Goal: Use online tool/utility: Utilize a website feature to perform a specific function

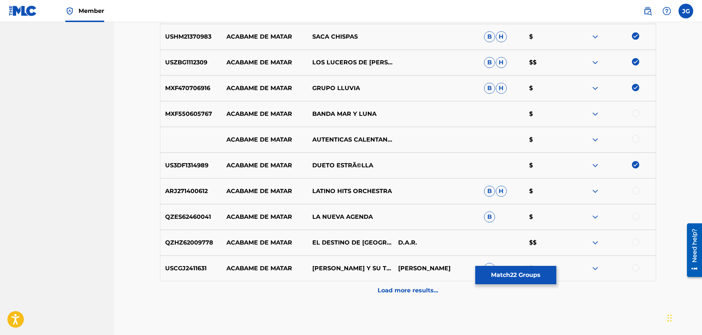
click at [635, 216] on div at bounding box center [635, 215] width 7 height 7
click at [639, 241] on div at bounding box center [635, 241] width 7 height 7
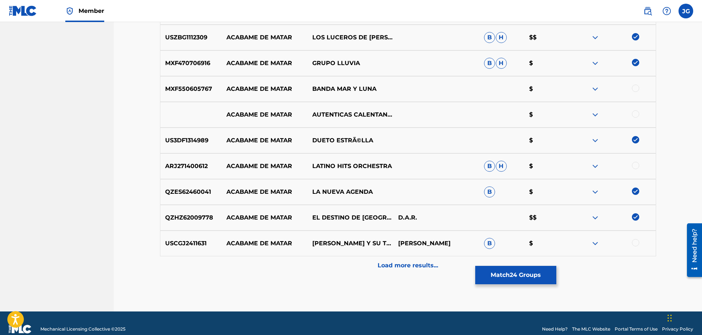
scroll to position [810, 0]
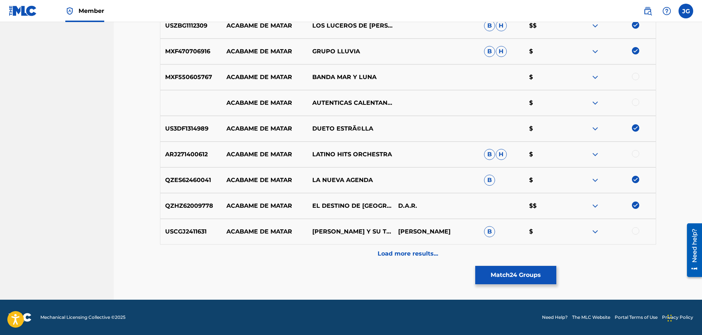
click at [633, 230] on div at bounding box center [635, 230] width 7 height 7
click at [638, 102] on div at bounding box center [635, 101] width 7 height 7
click at [413, 251] on p "Load more results..." at bounding box center [408, 253] width 61 height 9
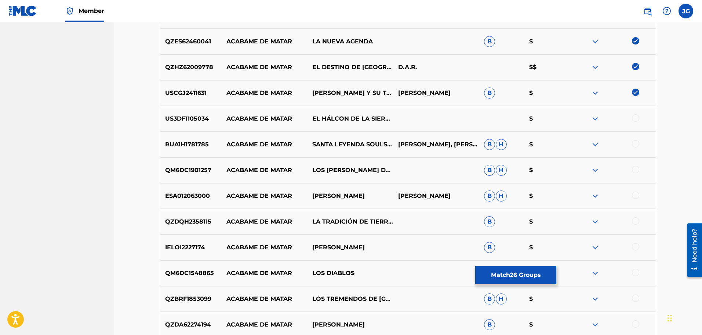
scroll to position [957, 0]
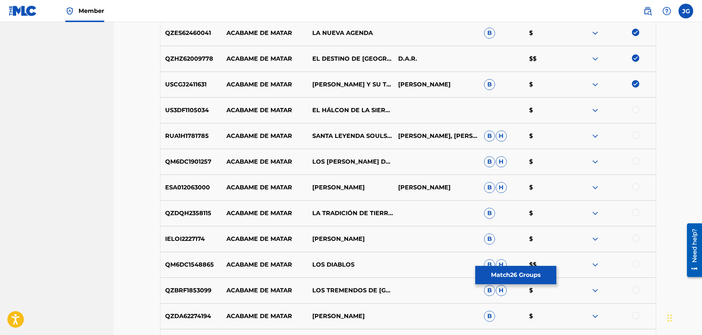
click at [642, 162] on div at bounding box center [613, 161] width 86 height 9
click at [636, 163] on div at bounding box center [635, 160] width 7 height 7
click at [636, 186] on div at bounding box center [635, 186] width 7 height 7
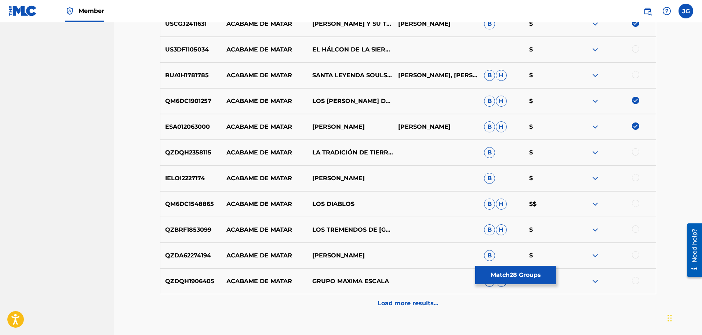
scroll to position [1030, 0]
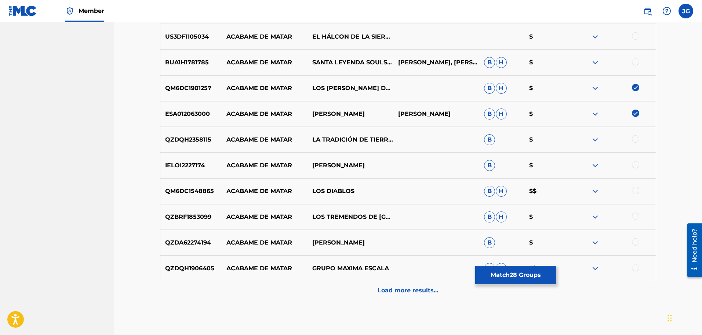
click at [636, 140] on div at bounding box center [635, 138] width 7 height 7
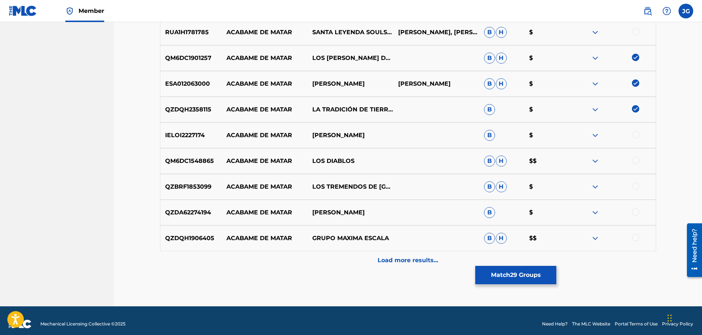
scroll to position [1067, 0]
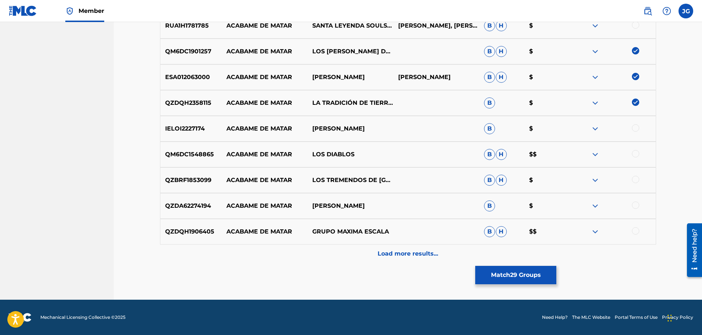
click at [636, 154] on div at bounding box center [635, 153] width 7 height 7
click at [638, 180] on div at bounding box center [635, 179] width 7 height 7
click at [637, 205] on div at bounding box center [635, 204] width 7 height 7
click at [639, 229] on div at bounding box center [635, 230] width 7 height 7
click at [409, 256] on p "Load more results..." at bounding box center [408, 253] width 61 height 9
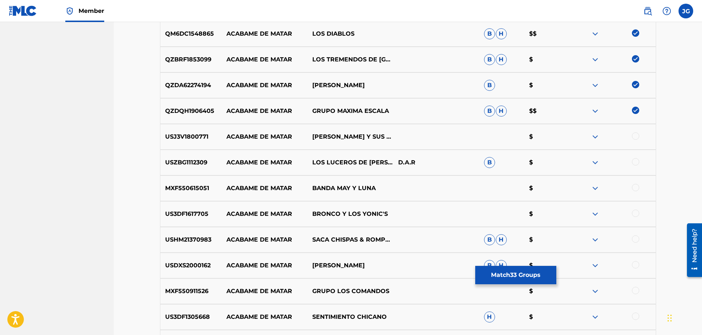
scroll to position [1214, 0]
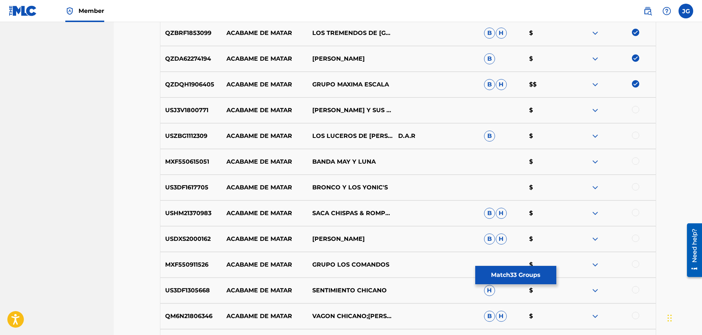
click at [638, 212] on div at bounding box center [635, 212] width 7 height 7
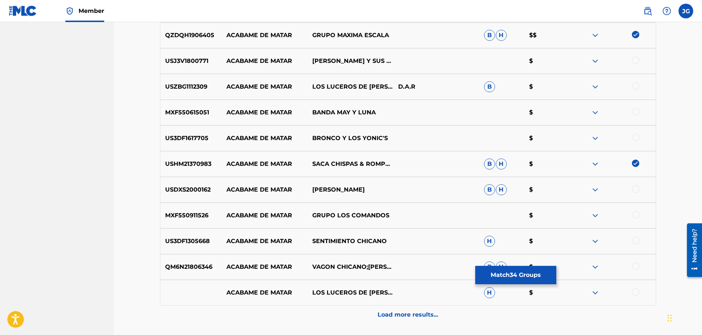
scroll to position [1287, 0]
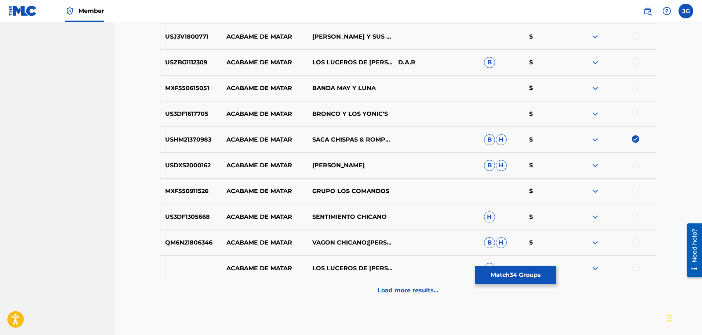
click at [637, 165] on div at bounding box center [635, 164] width 7 height 7
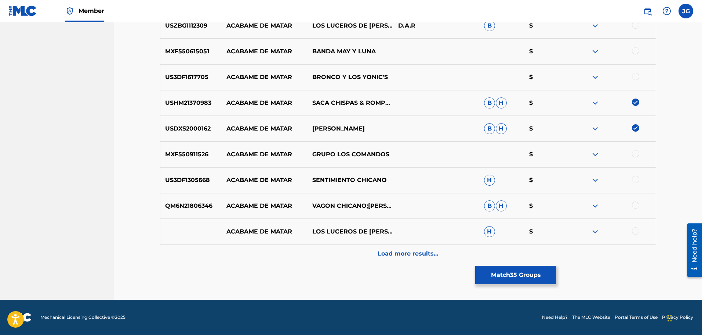
click at [637, 204] on div at bounding box center [635, 204] width 7 height 7
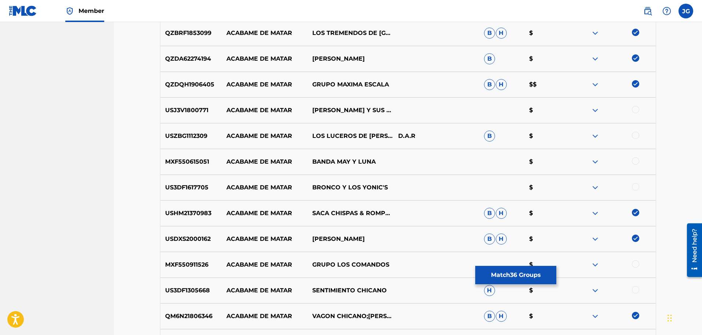
scroll to position [1250, 0]
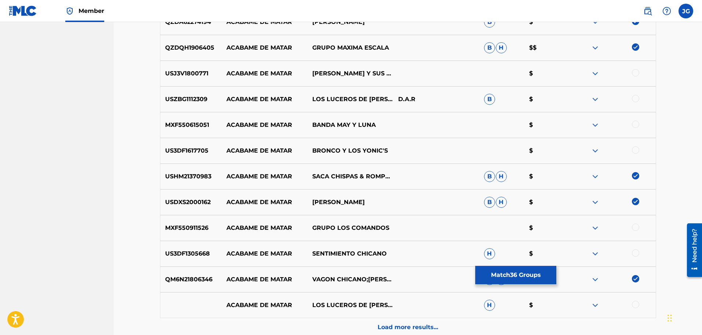
click at [636, 151] on div at bounding box center [635, 149] width 7 height 7
click at [636, 98] on div at bounding box center [635, 98] width 7 height 7
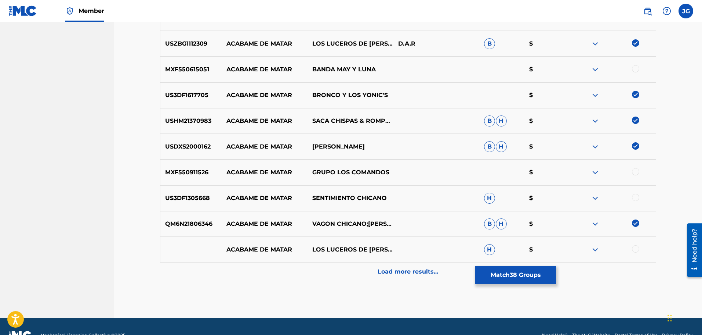
scroll to position [1324, 0]
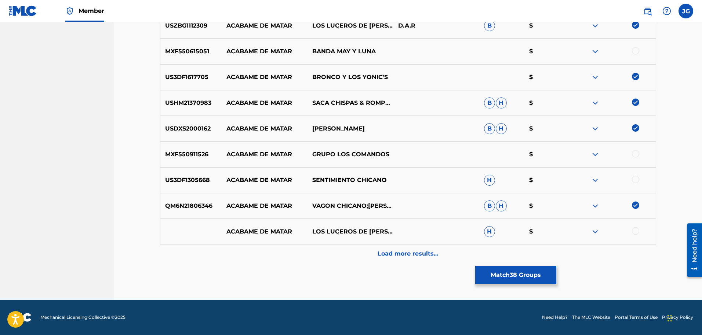
click at [635, 230] on div at bounding box center [635, 230] width 7 height 7
drag, startPoint x: 637, startPoint y: 180, endPoint x: 632, endPoint y: 181, distance: 4.8
click at [636, 180] on div at bounding box center [635, 179] width 7 height 7
click at [637, 155] on div at bounding box center [635, 153] width 7 height 7
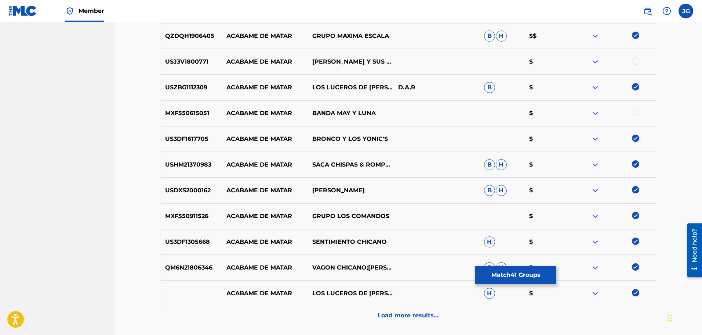
scroll to position [1250, 0]
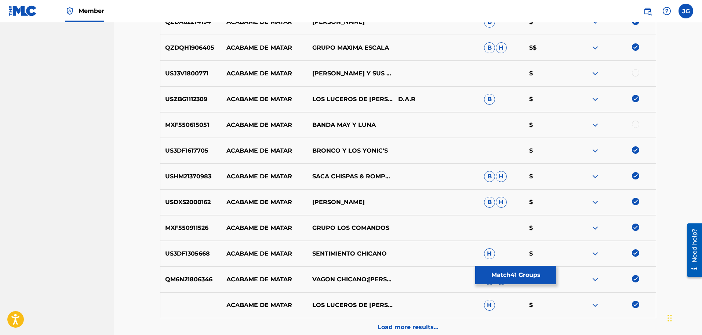
click at [636, 73] on div at bounding box center [635, 72] width 7 height 7
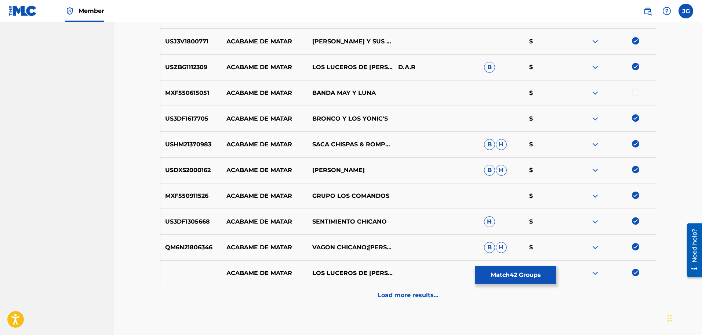
scroll to position [1324, 0]
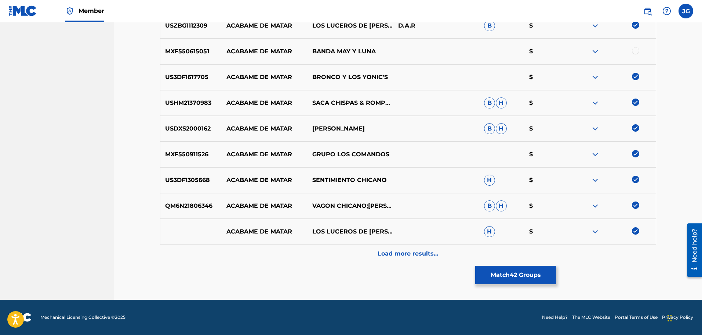
click at [393, 251] on p "Load more results..." at bounding box center [408, 253] width 61 height 9
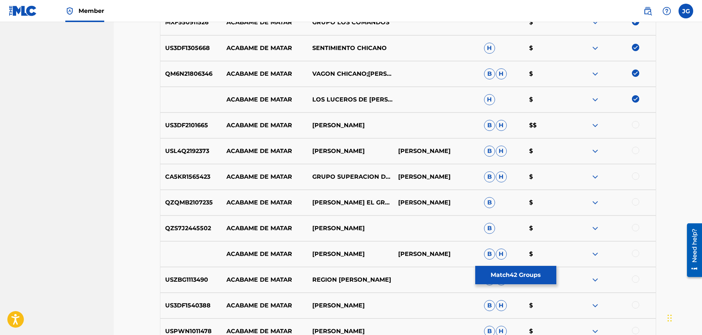
scroll to position [1507, 0]
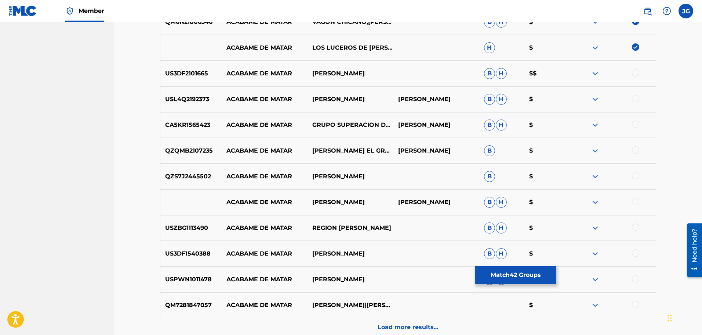
click at [635, 123] on div at bounding box center [635, 123] width 7 height 7
click at [639, 96] on div at bounding box center [635, 98] width 7 height 7
click at [639, 226] on div at bounding box center [635, 226] width 7 height 7
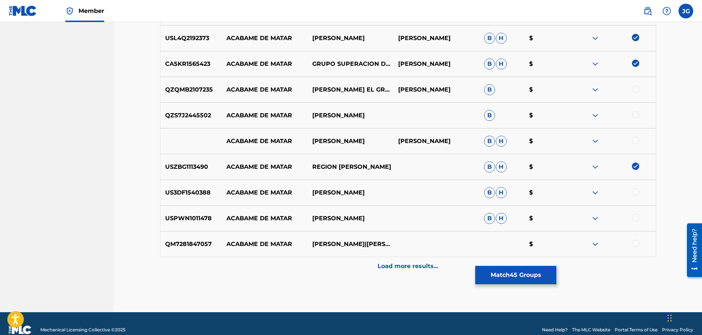
scroll to position [1581, 0]
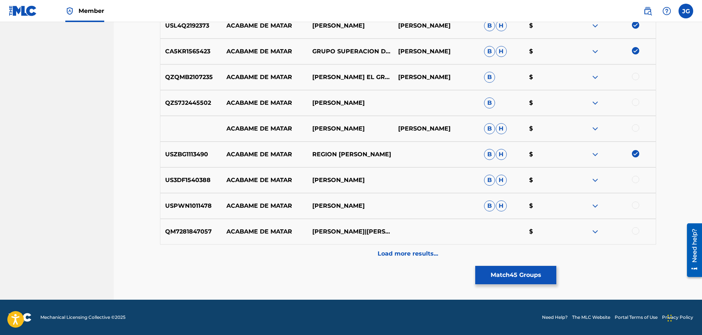
click at [635, 179] on div at bounding box center [635, 179] width 7 height 7
click at [638, 204] on div at bounding box center [635, 204] width 7 height 7
click at [636, 129] on div at bounding box center [635, 127] width 7 height 7
drag, startPoint x: 636, startPoint y: 103, endPoint x: 591, endPoint y: 109, distance: 45.2
click at [636, 103] on div at bounding box center [635, 101] width 7 height 7
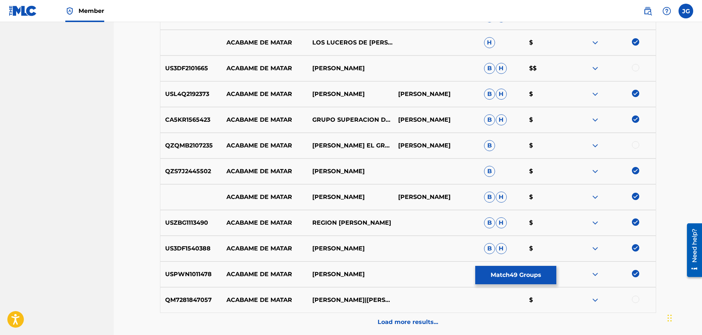
scroll to position [1471, 0]
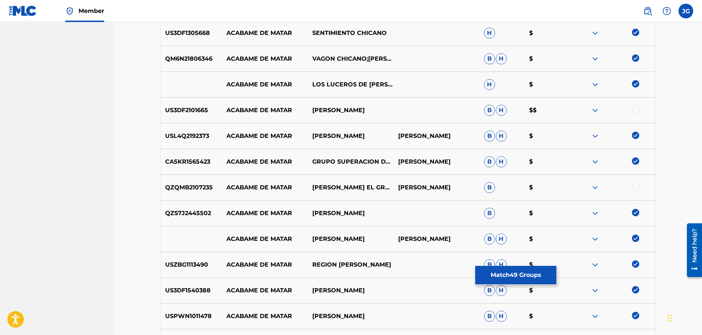
click at [633, 110] on div at bounding box center [635, 109] width 7 height 7
click at [638, 187] on div at bounding box center [635, 186] width 7 height 7
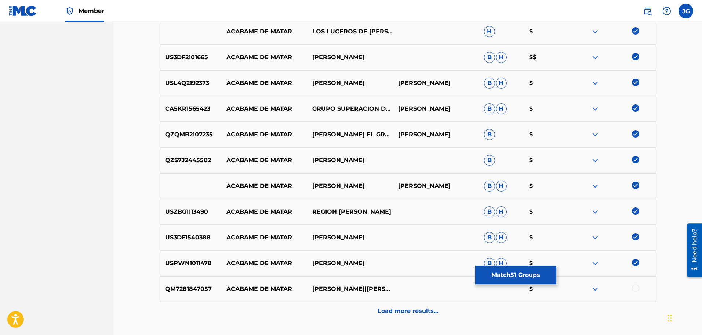
scroll to position [1581, 0]
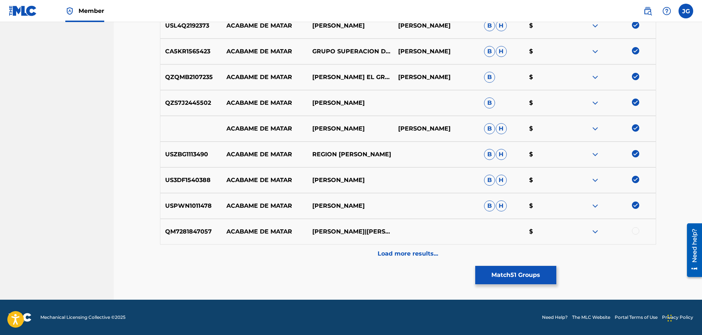
click at [409, 254] on p "Load more results..." at bounding box center [408, 253] width 61 height 9
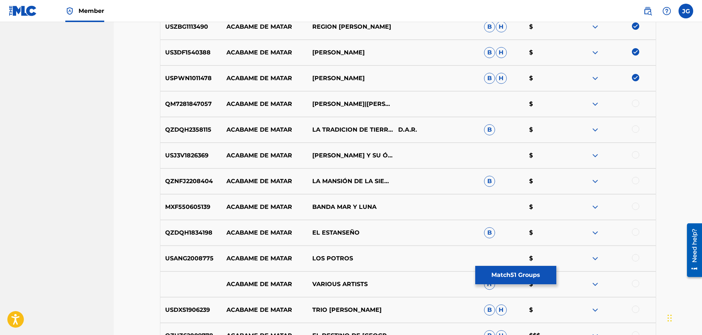
scroll to position [1728, 0]
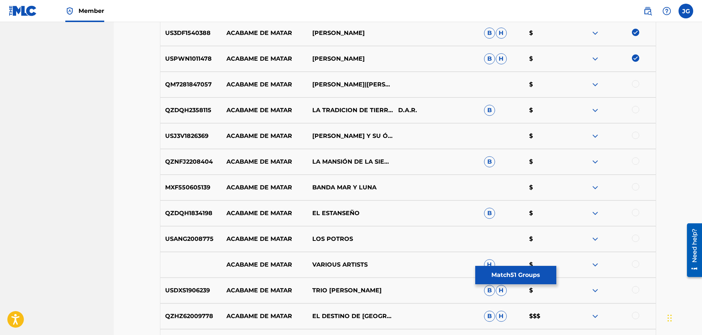
click at [636, 112] on div at bounding box center [635, 109] width 7 height 7
click at [636, 83] on div at bounding box center [635, 83] width 7 height 7
click at [638, 239] on div at bounding box center [635, 237] width 7 height 7
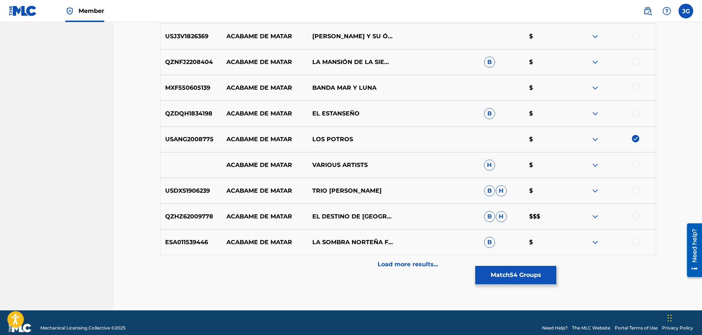
scroll to position [1838, 0]
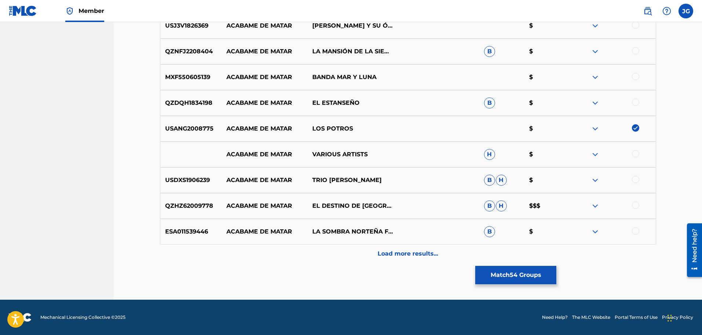
click at [636, 204] on div at bounding box center [635, 204] width 7 height 7
click at [637, 229] on div at bounding box center [635, 230] width 7 height 7
click at [637, 180] on div at bounding box center [635, 179] width 7 height 7
click at [639, 153] on div at bounding box center [635, 153] width 7 height 7
click at [637, 103] on div at bounding box center [635, 101] width 7 height 7
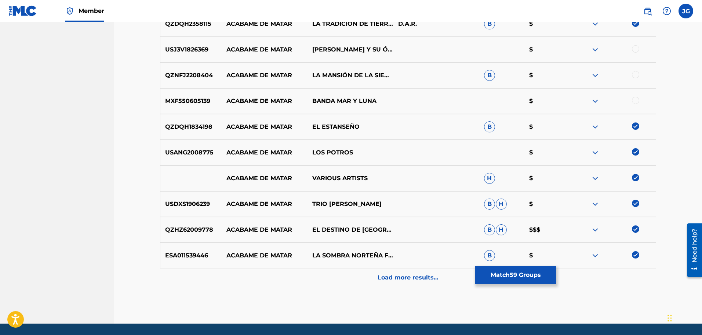
scroll to position [1801, 0]
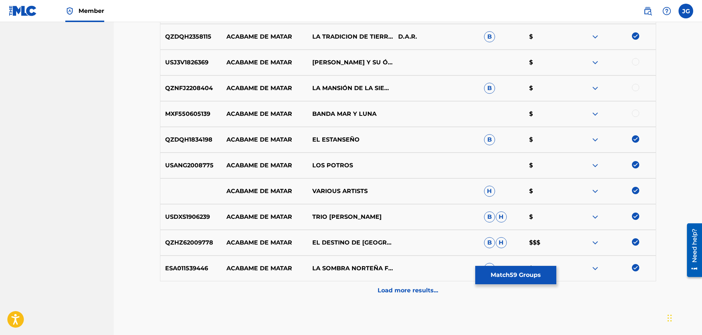
click at [638, 88] on div at bounding box center [635, 87] width 7 height 7
click at [636, 64] on div at bounding box center [635, 61] width 7 height 7
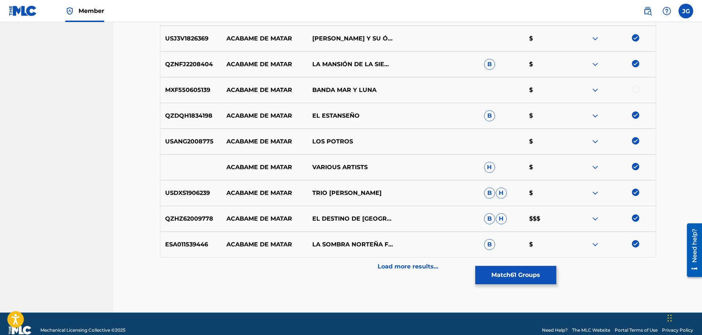
scroll to position [1838, 0]
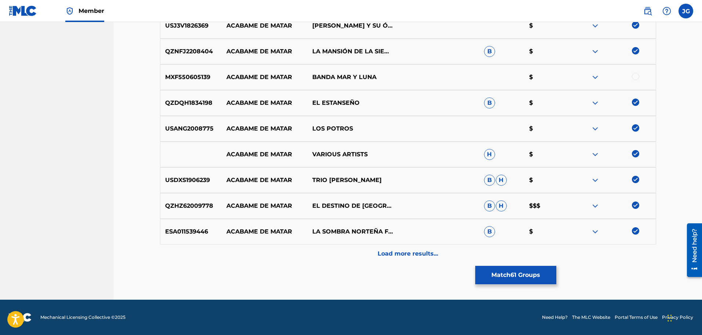
click at [417, 252] on p "Load more results..." at bounding box center [408, 253] width 61 height 9
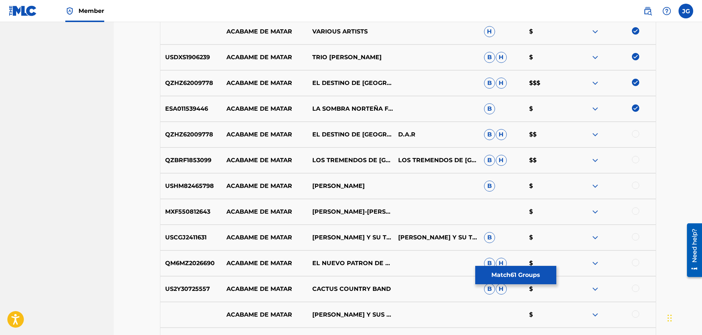
scroll to position [2022, 0]
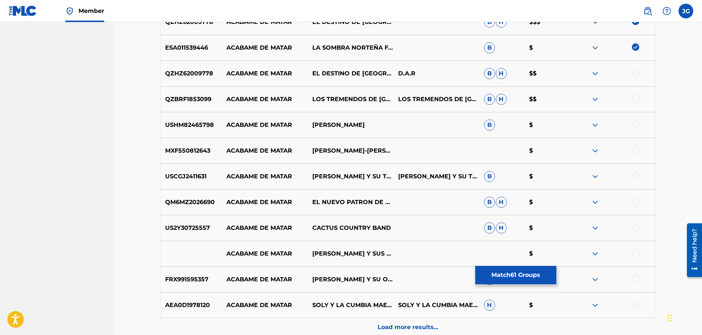
click at [636, 74] on div at bounding box center [635, 72] width 7 height 7
click at [633, 100] on div at bounding box center [635, 98] width 7 height 7
click at [636, 124] on div at bounding box center [635, 123] width 7 height 7
click at [639, 176] on div at bounding box center [635, 175] width 7 height 7
click at [640, 230] on div at bounding box center [613, 227] width 86 height 9
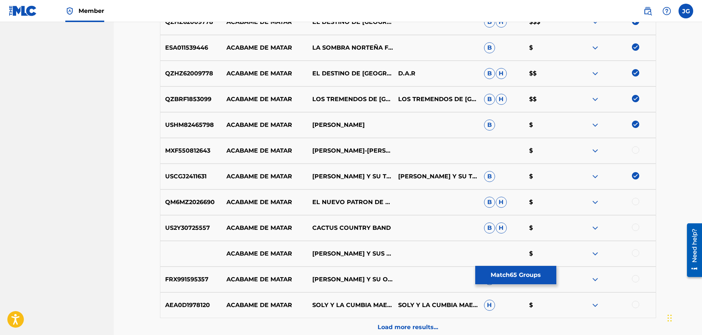
click at [638, 202] on div at bounding box center [635, 201] width 7 height 7
click at [636, 228] on div at bounding box center [635, 226] width 7 height 7
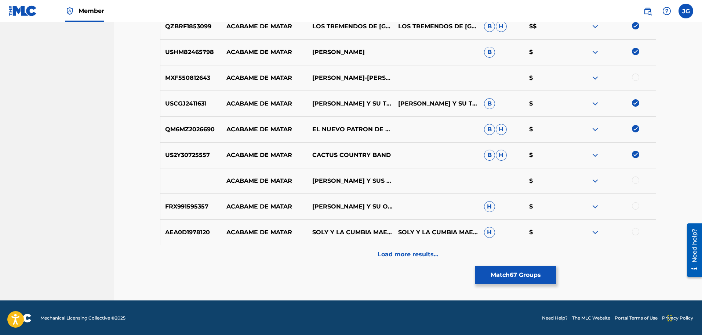
scroll to position [2095, 0]
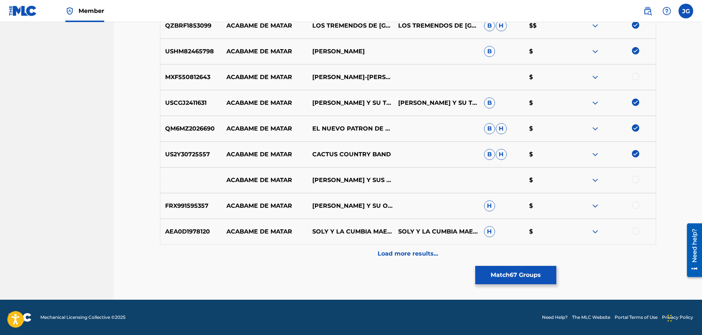
click at [636, 181] on div at bounding box center [635, 179] width 7 height 7
click at [635, 205] on div at bounding box center [635, 204] width 7 height 7
click at [638, 231] on div at bounding box center [635, 230] width 7 height 7
click at [404, 254] on p "Load more results..." at bounding box center [408, 253] width 61 height 9
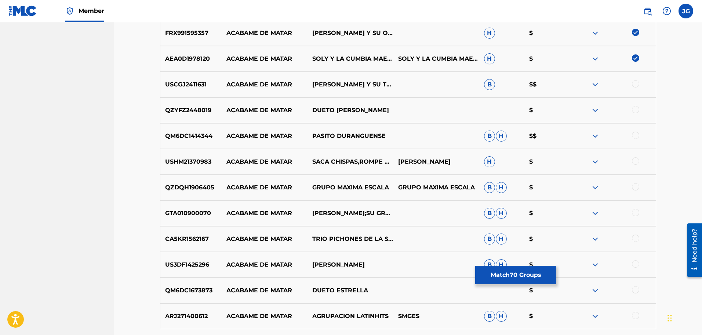
scroll to position [2315, 0]
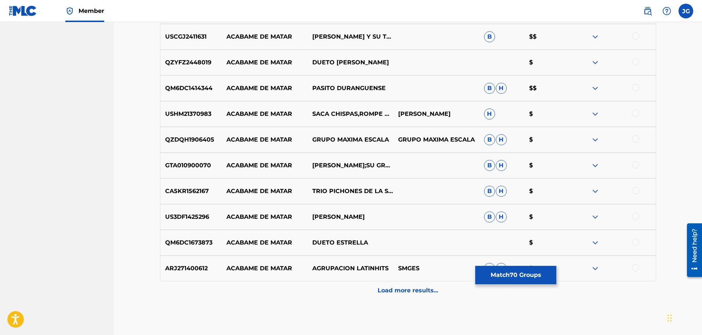
click at [635, 242] on div at bounding box center [635, 241] width 7 height 7
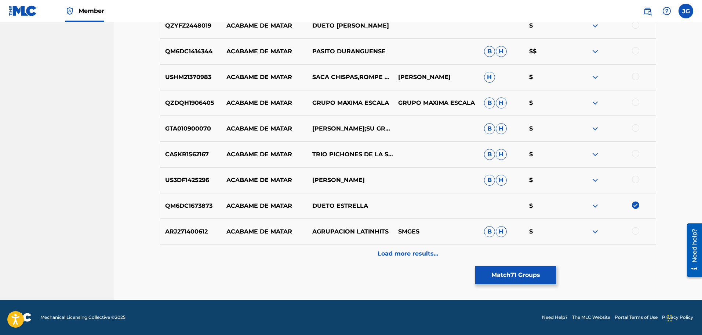
drag, startPoint x: 635, startPoint y: 232, endPoint x: 626, endPoint y: 234, distance: 9.1
click at [635, 232] on div at bounding box center [635, 230] width 7 height 7
click at [639, 127] on div at bounding box center [635, 127] width 7 height 7
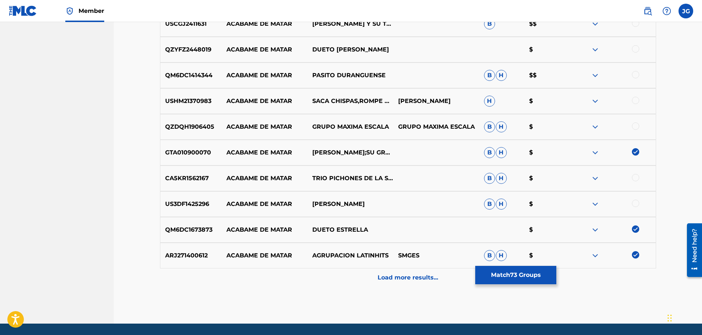
scroll to position [2315, 0]
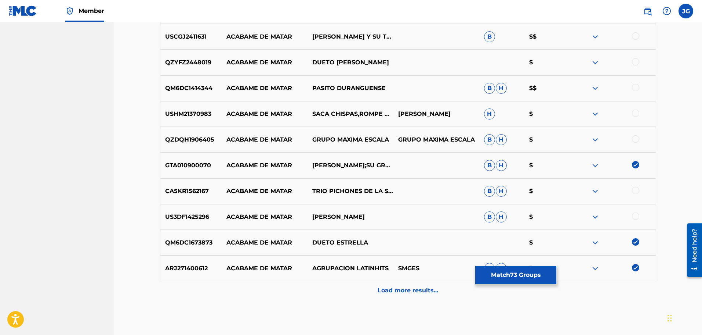
click at [638, 139] on div at bounding box center [635, 138] width 7 height 7
click at [638, 116] on div at bounding box center [635, 112] width 7 height 7
click at [631, 88] on div at bounding box center [613, 88] width 86 height 9
click at [636, 86] on div at bounding box center [635, 87] width 7 height 7
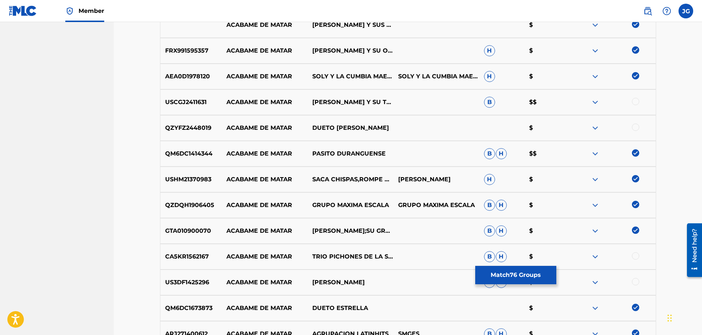
scroll to position [2242, 0]
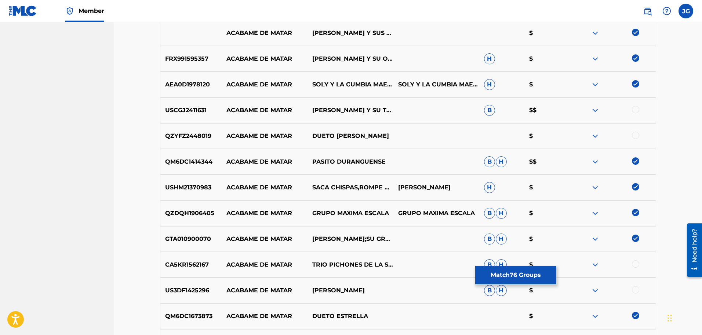
click at [636, 135] on div at bounding box center [635, 134] width 7 height 7
click at [637, 106] on div at bounding box center [635, 109] width 7 height 7
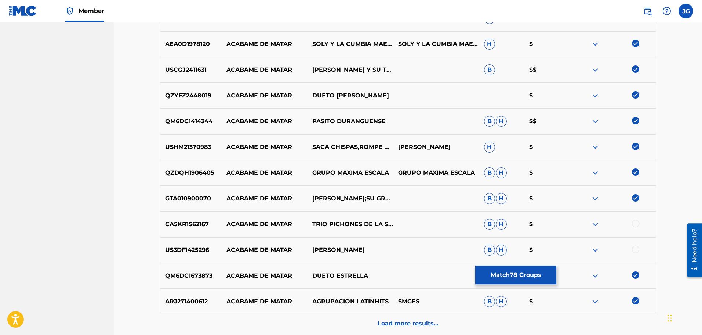
scroll to position [2352, 0]
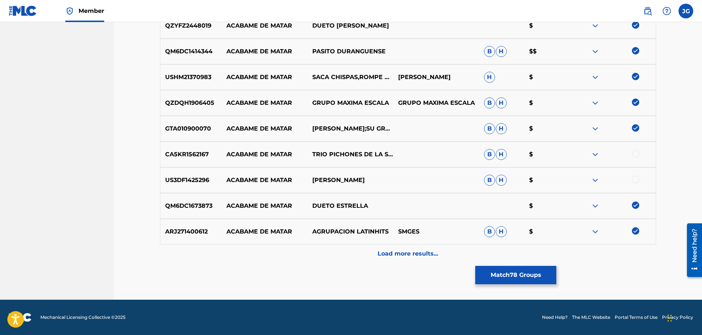
click at [441, 256] on div "Load more results..." at bounding box center [408, 253] width 496 height 18
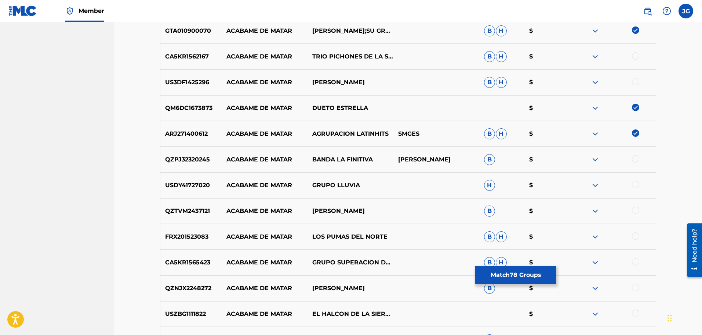
scroll to position [2462, 0]
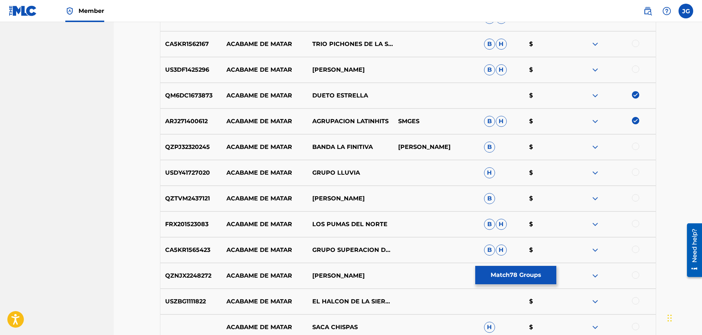
drag, startPoint x: 638, startPoint y: 174, endPoint x: 636, endPoint y: 197, distance: 23.2
click at [638, 178] on div "USDY41727020 ACABAME DE MATAR GRUPO LLUVIA H $" at bounding box center [408, 173] width 496 height 26
click at [635, 199] on div at bounding box center [635, 197] width 7 height 7
click at [635, 171] on div at bounding box center [635, 171] width 7 height 7
click at [640, 149] on div at bounding box center [613, 146] width 86 height 9
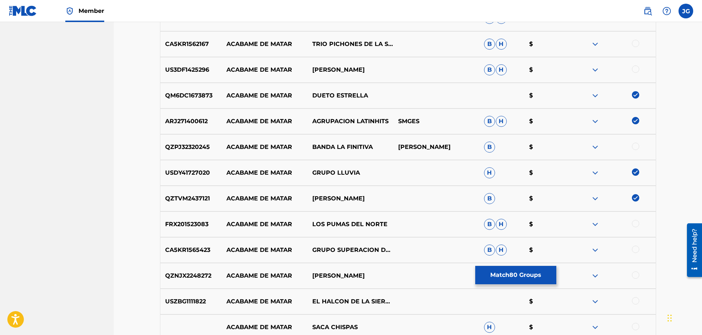
click at [637, 146] on div at bounding box center [635, 145] width 7 height 7
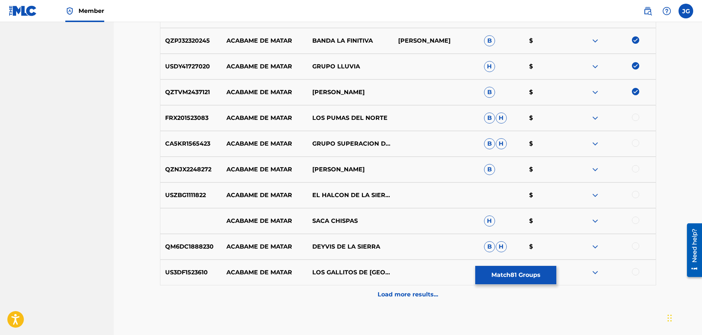
scroll to position [2572, 0]
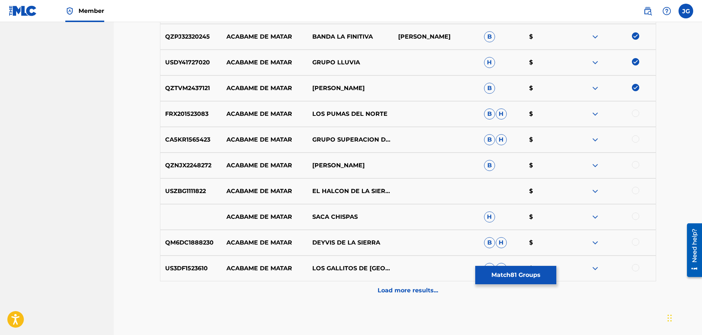
click at [637, 114] on div at bounding box center [635, 112] width 7 height 7
click at [638, 137] on div at bounding box center [635, 138] width 7 height 7
click at [638, 190] on div at bounding box center [635, 190] width 7 height 7
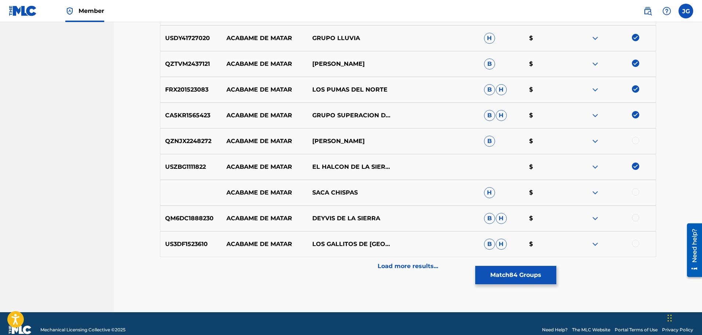
scroll to position [2609, 0]
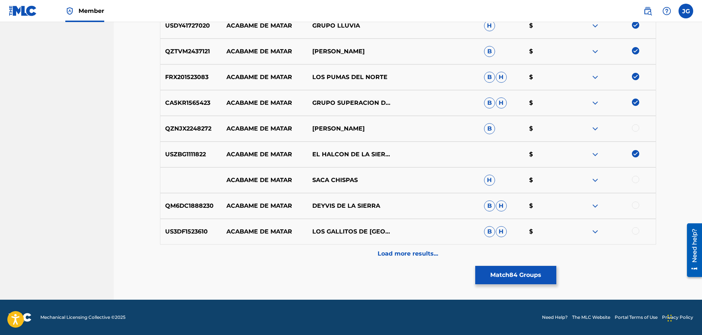
click at [635, 180] on div at bounding box center [635, 179] width 7 height 7
click at [635, 205] on div at bounding box center [635, 204] width 7 height 7
click at [638, 232] on div at bounding box center [635, 230] width 7 height 7
click at [449, 253] on div "Load more results..." at bounding box center [408, 253] width 496 height 18
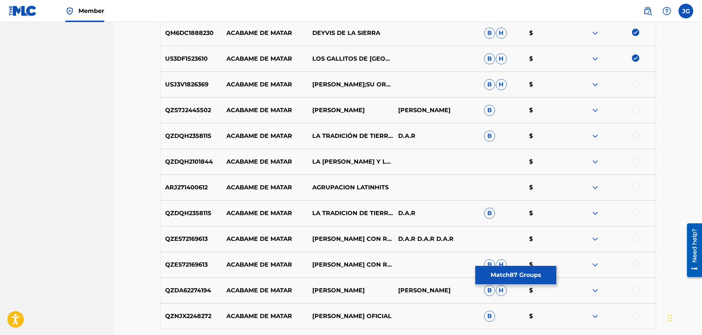
scroll to position [2793, 0]
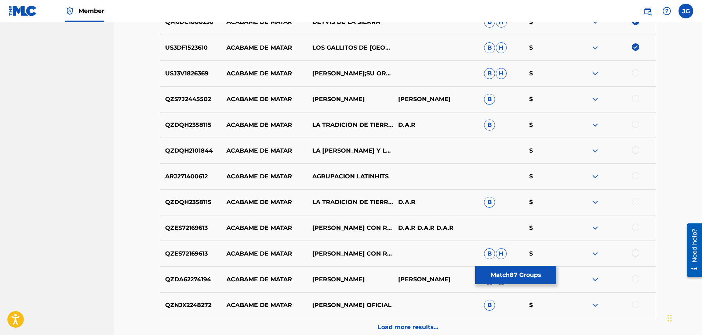
click at [634, 73] on div at bounding box center [635, 72] width 7 height 7
click at [637, 97] on div at bounding box center [635, 98] width 7 height 7
click at [636, 124] on div at bounding box center [635, 123] width 7 height 7
click at [638, 150] on div at bounding box center [635, 149] width 7 height 7
click at [636, 174] on div at bounding box center [635, 175] width 7 height 7
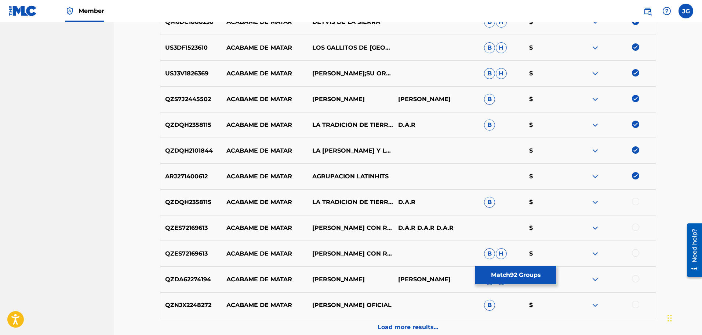
click at [635, 201] on div at bounding box center [635, 201] width 7 height 7
click at [635, 226] on div at bounding box center [635, 226] width 7 height 7
click at [638, 253] on div at bounding box center [635, 252] width 7 height 7
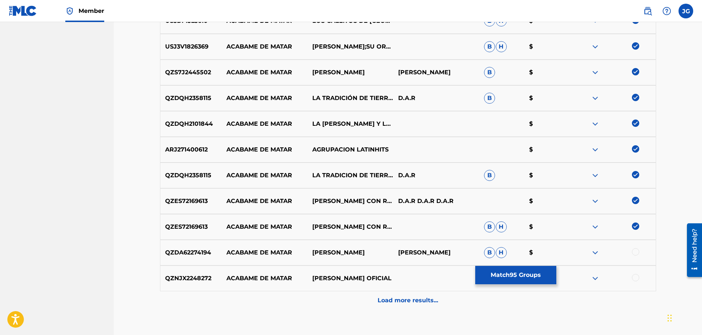
scroll to position [2866, 0]
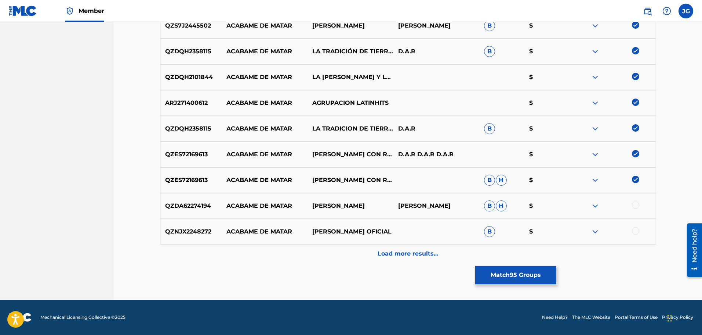
click at [638, 205] on div at bounding box center [635, 204] width 7 height 7
click at [397, 254] on p "Load more results..." at bounding box center [408, 253] width 61 height 9
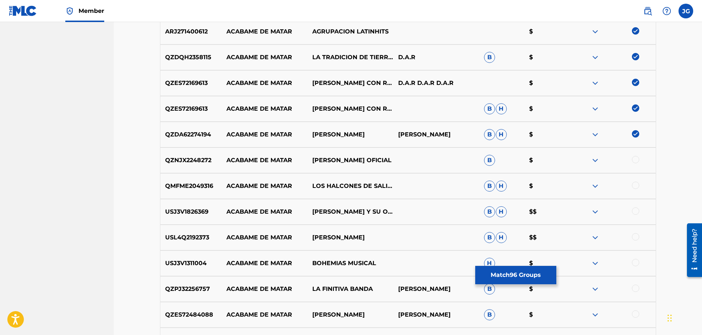
scroll to position [2940, 0]
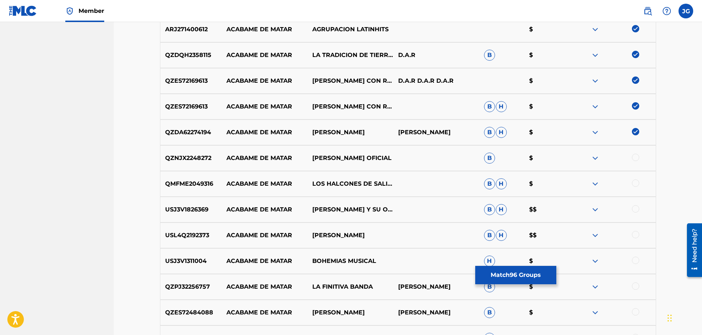
click at [637, 183] on div at bounding box center [635, 182] width 7 height 7
click at [636, 208] on div at bounding box center [635, 208] width 7 height 7
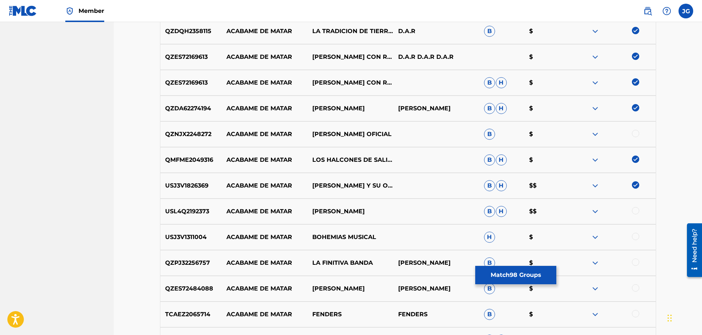
scroll to position [2976, 0]
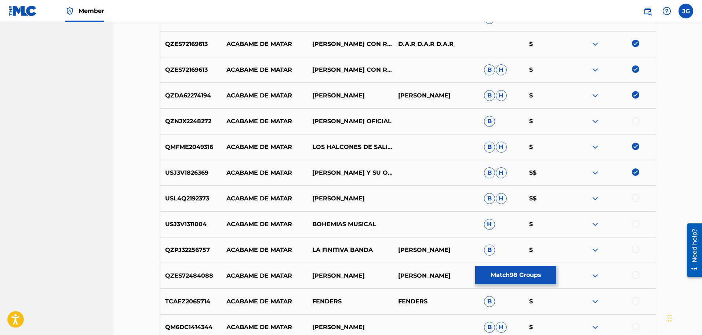
click at [638, 198] on div at bounding box center [635, 197] width 7 height 7
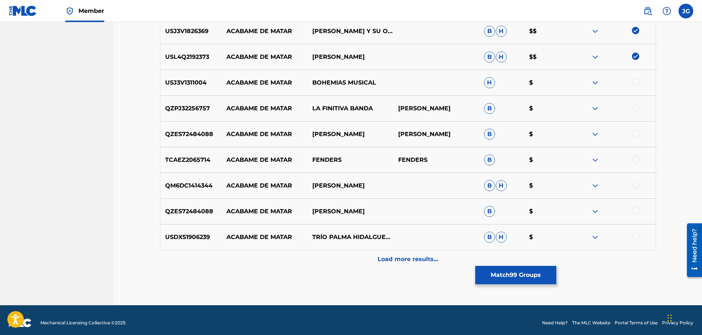
scroll to position [3123, 0]
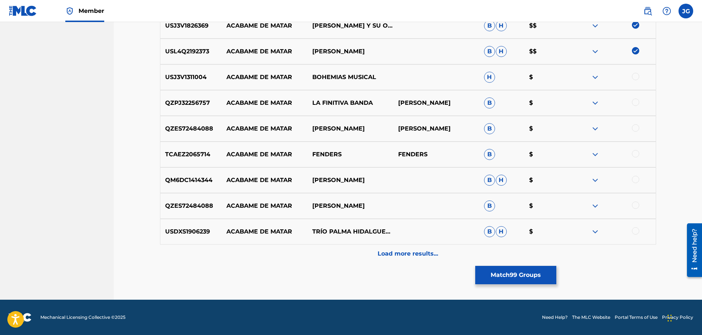
click at [634, 232] on div at bounding box center [635, 230] width 7 height 7
click at [638, 205] on div at bounding box center [635, 204] width 7 height 7
click at [375, 256] on div "Load more results..." at bounding box center [408, 253] width 496 height 18
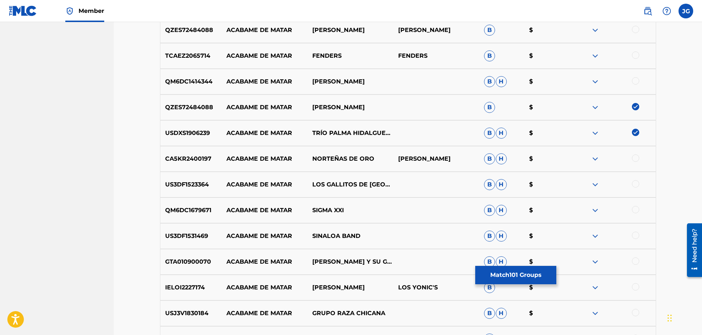
scroll to position [3270, 0]
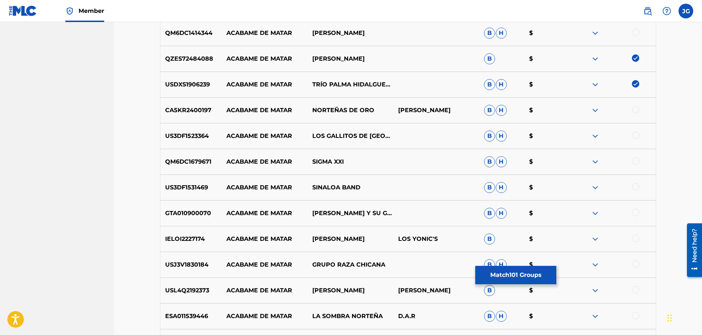
click at [636, 137] on div at bounding box center [635, 134] width 7 height 7
drag, startPoint x: 638, startPoint y: 212, endPoint x: 526, endPoint y: 192, distance: 113.4
click at [637, 213] on div at bounding box center [635, 212] width 7 height 7
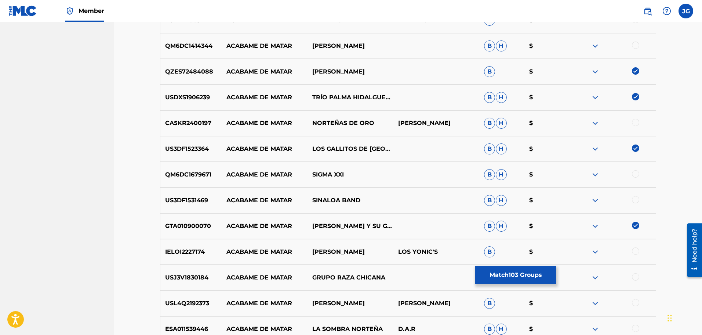
scroll to position [3307, 0]
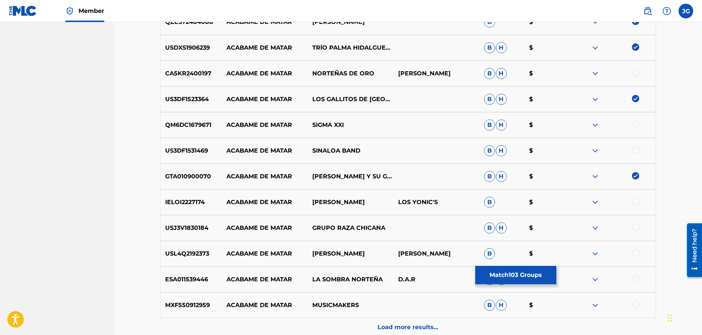
click at [638, 151] on div at bounding box center [635, 149] width 7 height 7
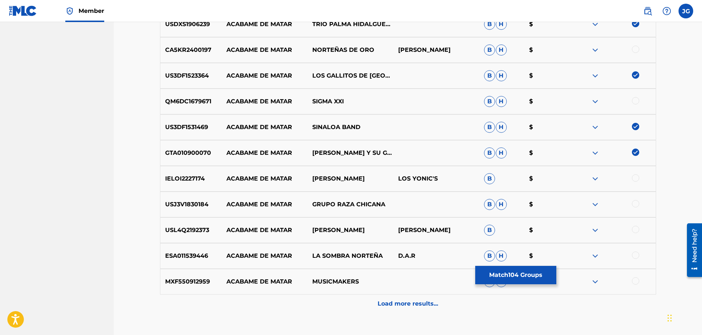
scroll to position [3344, 0]
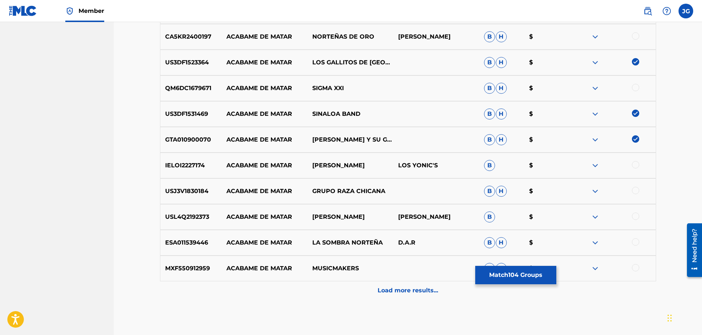
click at [638, 189] on div at bounding box center [635, 190] width 7 height 7
click at [636, 243] on div at bounding box center [635, 241] width 7 height 7
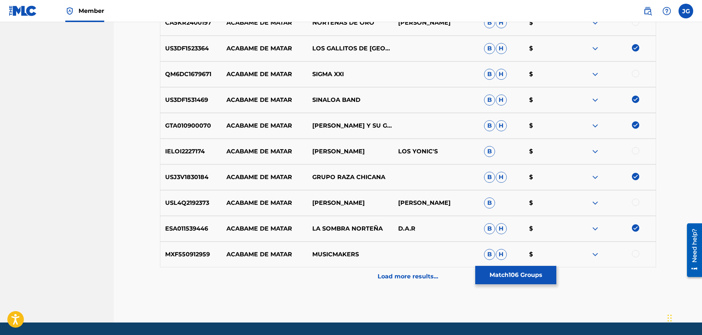
scroll to position [3380, 0]
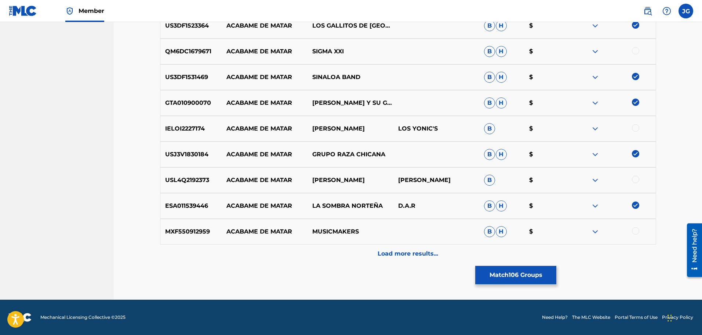
click at [420, 253] on p "Load more results..." at bounding box center [408, 253] width 61 height 9
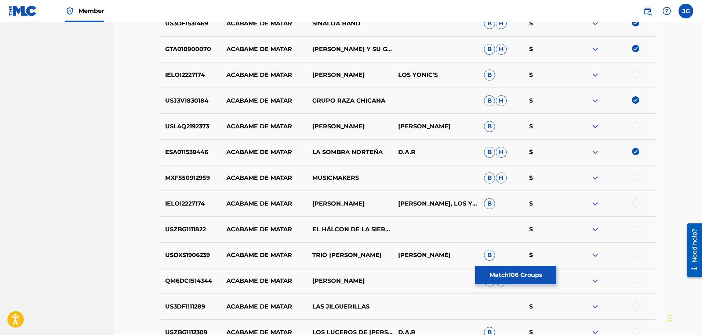
scroll to position [3490, 0]
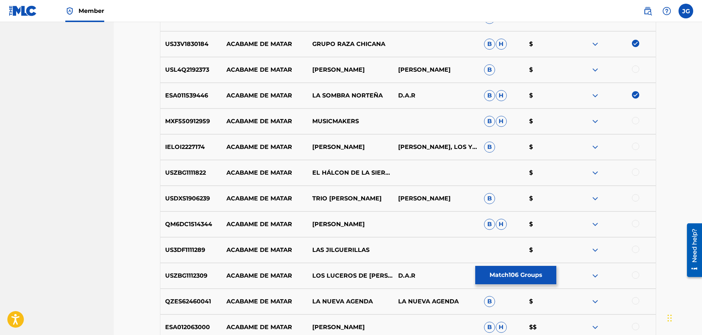
click at [638, 174] on div at bounding box center [635, 171] width 7 height 7
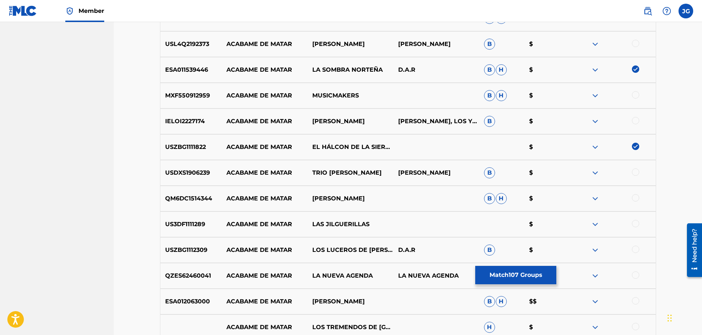
scroll to position [3527, 0]
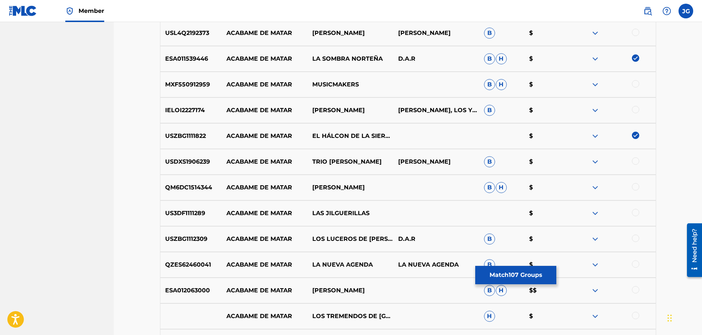
click at [636, 213] on div at bounding box center [635, 212] width 7 height 7
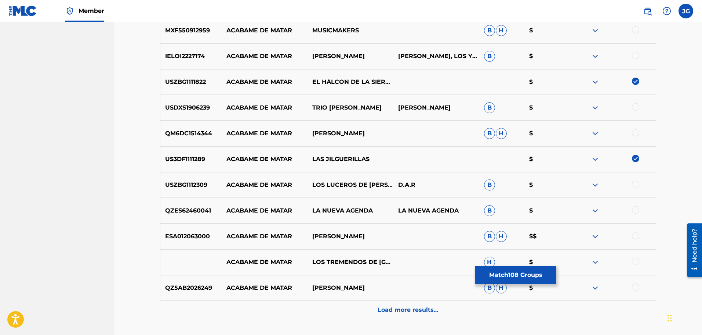
scroll to position [3601, 0]
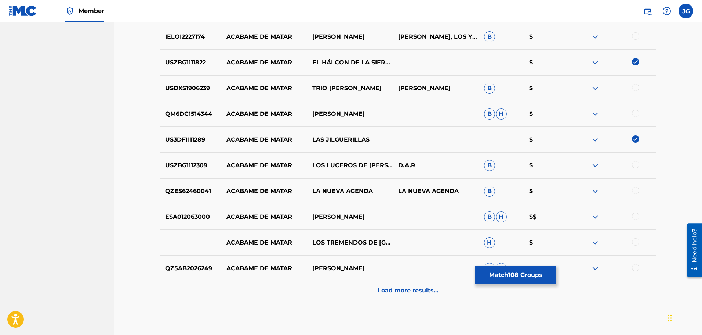
click at [636, 166] on div at bounding box center [635, 164] width 7 height 7
click at [638, 216] on div at bounding box center [635, 215] width 7 height 7
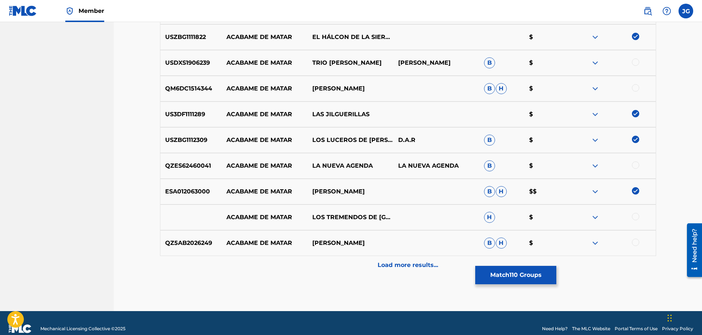
scroll to position [3637, 0]
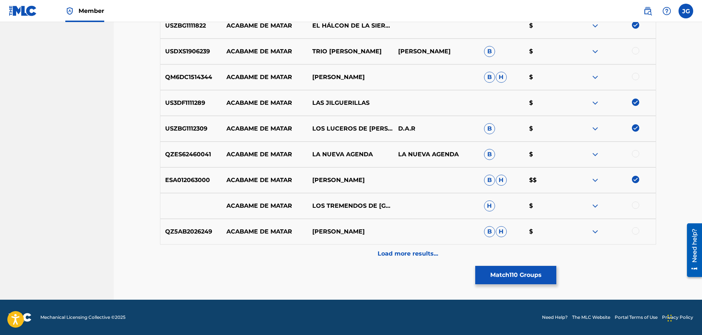
click at [636, 204] on div at bounding box center [635, 204] width 7 height 7
click at [635, 229] on div at bounding box center [635, 230] width 7 height 7
click at [431, 251] on p "Load more results..." at bounding box center [408, 253] width 61 height 9
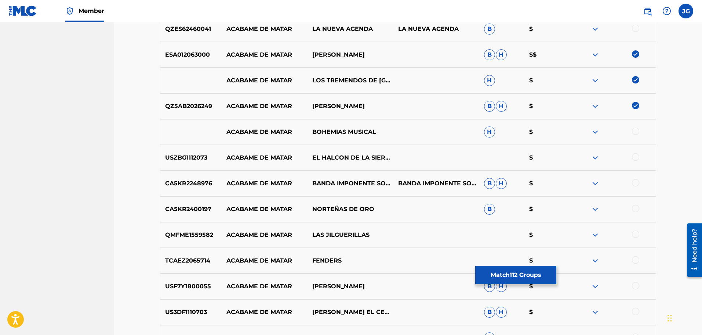
scroll to position [3784, 0]
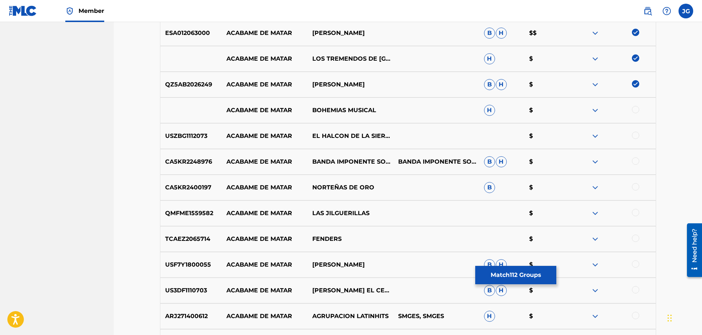
click at [635, 136] on div at bounding box center [635, 134] width 7 height 7
click at [634, 188] on div at bounding box center [635, 186] width 7 height 7
click at [637, 160] on div at bounding box center [635, 160] width 7 height 7
click at [636, 212] on div at bounding box center [635, 212] width 7 height 7
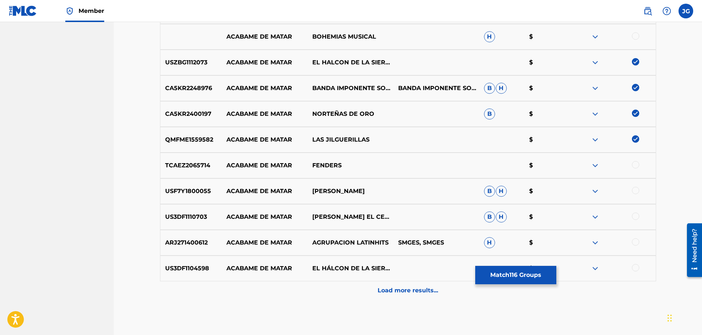
scroll to position [3894, 0]
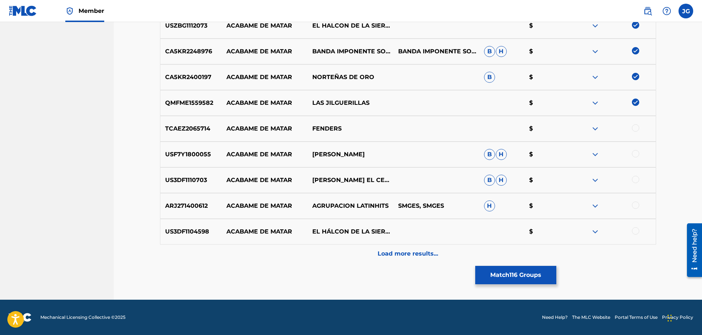
click at [639, 230] on div at bounding box center [635, 230] width 7 height 7
click at [406, 257] on p "Load more results..." at bounding box center [408, 253] width 61 height 9
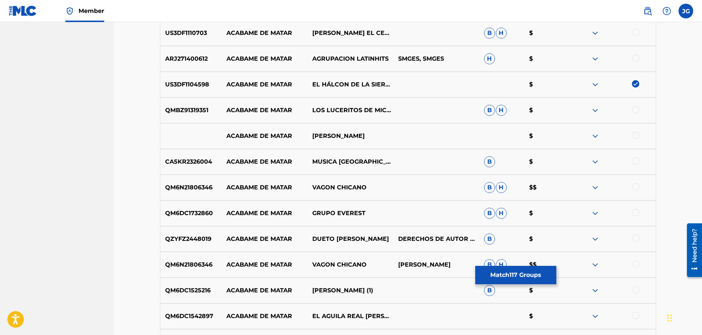
scroll to position [4078, 0]
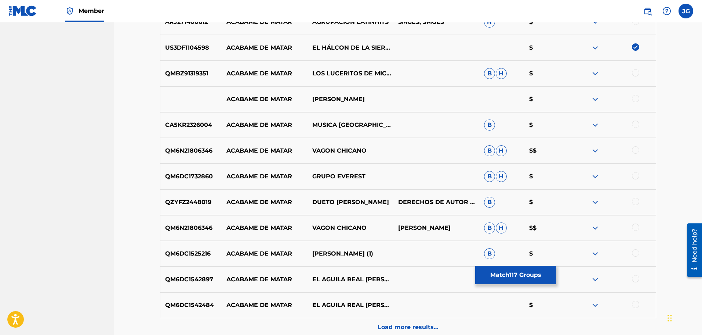
click at [640, 101] on div at bounding box center [613, 99] width 86 height 9
click at [636, 71] on div at bounding box center [635, 72] width 7 height 7
click at [637, 100] on div at bounding box center [635, 98] width 7 height 7
click at [638, 124] on div at bounding box center [635, 123] width 7 height 7
click at [635, 151] on div at bounding box center [635, 149] width 7 height 7
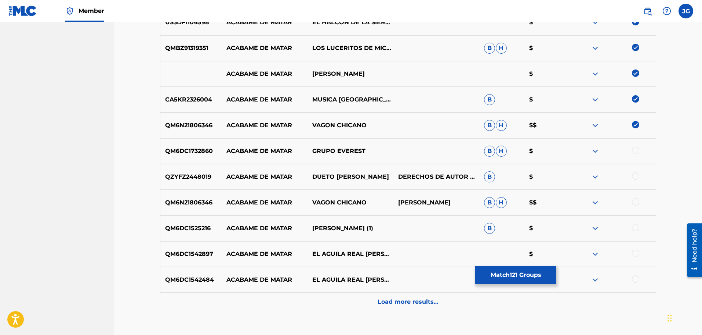
scroll to position [4115, 0]
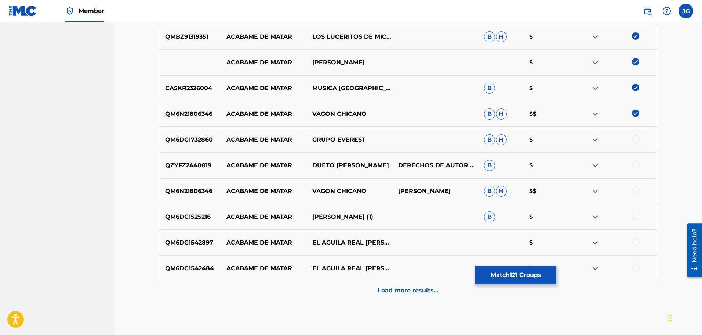
click at [638, 191] on div at bounding box center [635, 190] width 7 height 7
click at [636, 217] on div at bounding box center [635, 215] width 7 height 7
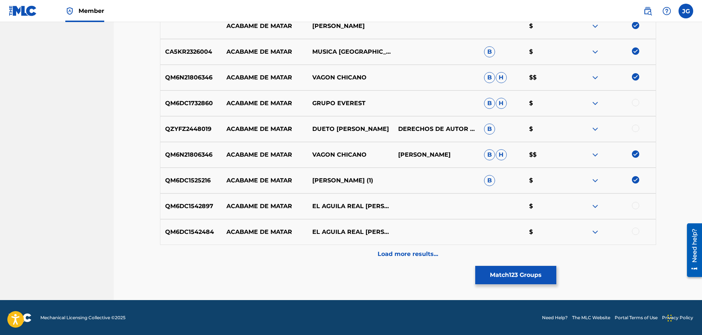
scroll to position [4151, 0]
drag, startPoint x: 422, startPoint y: 254, endPoint x: 426, endPoint y: 252, distance: 4.0
click at [423, 254] on p "Load more results..." at bounding box center [408, 253] width 61 height 9
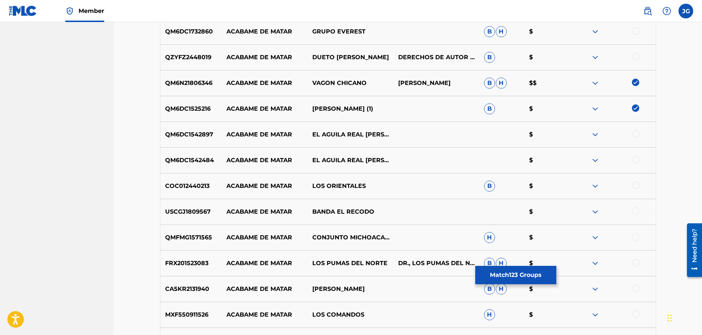
scroll to position [4225, 0]
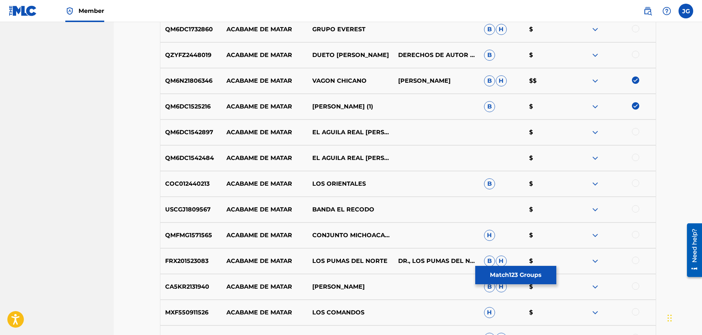
click at [635, 209] on div at bounding box center [635, 208] width 7 height 7
click at [637, 181] on div at bounding box center [635, 182] width 7 height 7
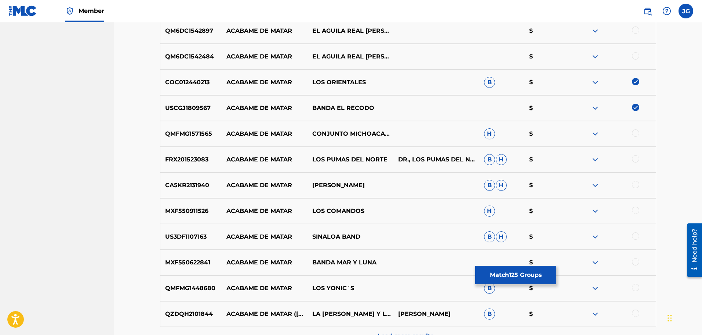
scroll to position [4335, 0]
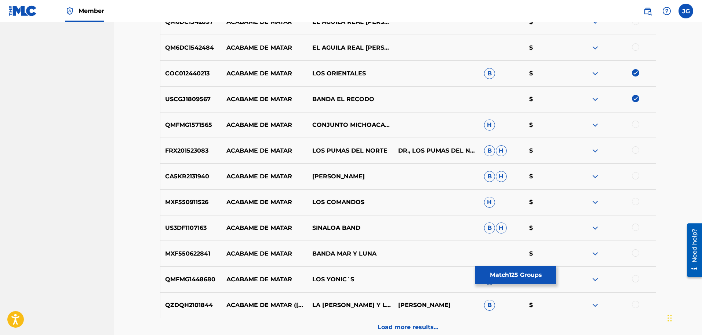
click at [637, 151] on div at bounding box center [635, 149] width 7 height 7
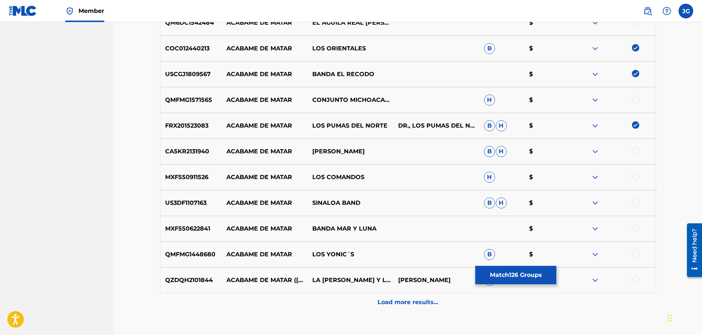
scroll to position [4372, 0]
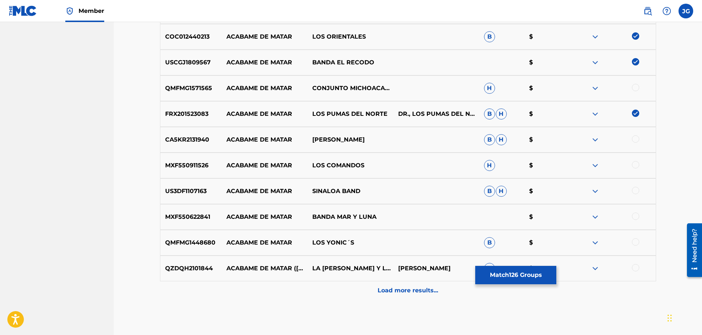
click at [639, 167] on div at bounding box center [635, 164] width 7 height 7
click at [636, 192] on div at bounding box center [635, 190] width 7 height 7
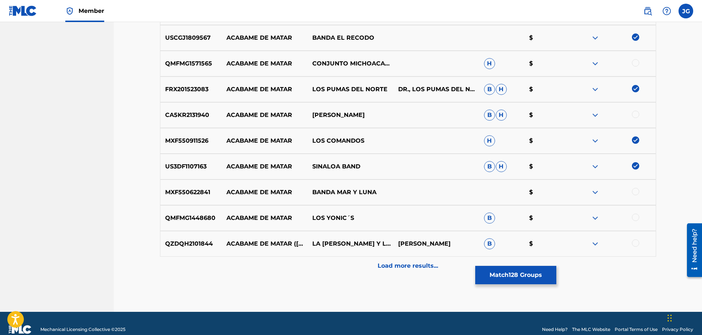
scroll to position [4409, 0]
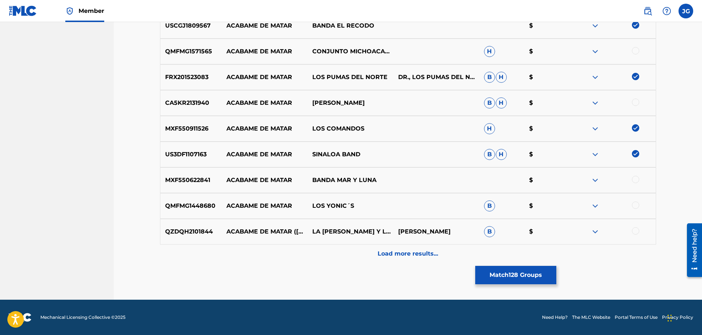
click at [634, 207] on div at bounding box center [635, 204] width 7 height 7
click at [640, 231] on div at bounding box center [613, 231] width 86 height 9
click at [635, 231] on div at bounding box center [635, 230] width 7 height 7
click at [440, 258] on div "Load more results..." at bounding box center [408, 253] width 496 height 18
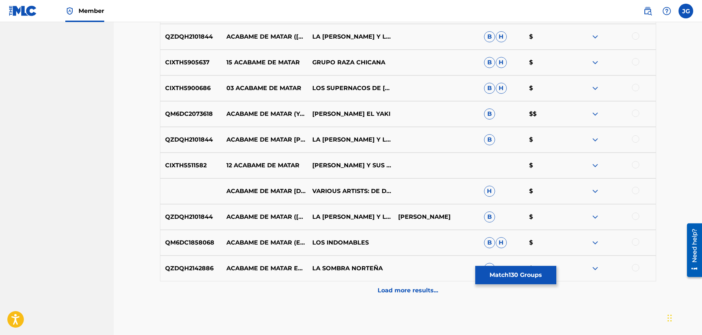
scroll to position [4592, 0]
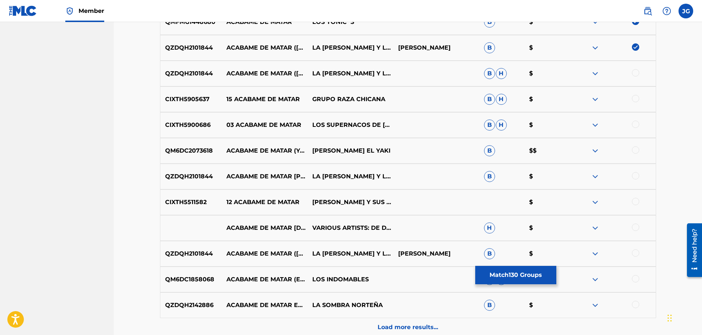
click at [637, 72] on div at bounding box center [635, 72] width 7 height 7
click at [635, 97] on div at bounding box center [635, 98] width 7 height 7
click at [638, 123] on div at bounding box center [635, 123] width 7 height 7
click at [640, 150] on div at bounding box center [613, 150] width 86 height 9
click at [635, 148] on div at bounding box center [635, 149] width 7 height 7
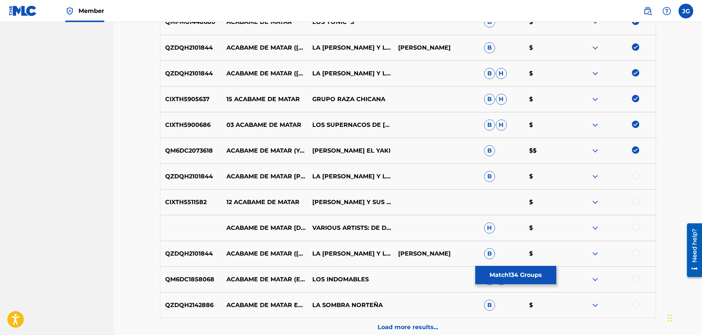
click at [636, 175] on div at bounding box center [635, 175] width 7 height 7
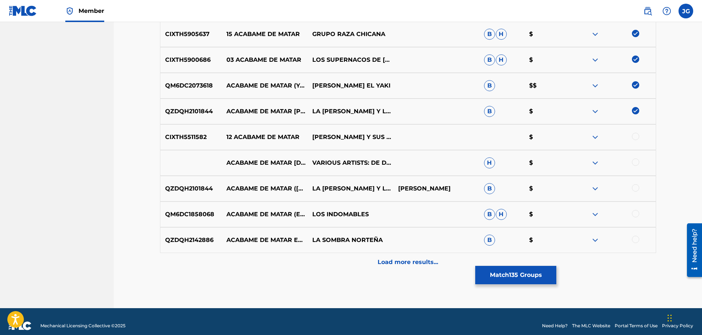
scroll to position [4666, 0]
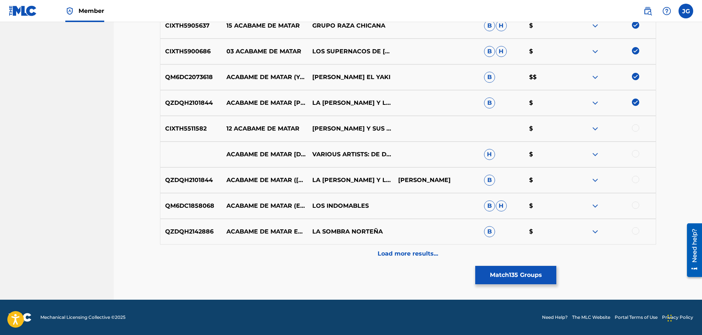
click at [636, 205] on div at bounding box center [635, 204] width 7 height 7
click at [636, 230] on div at bounding box center [635, 230] width 7 height 7
click at [636, 153] on div at bounding box center [635, 153] width 7 height 7
click at [419, 252] on p "Load more results..." at bounding box center [408, 253] width 61 height 9
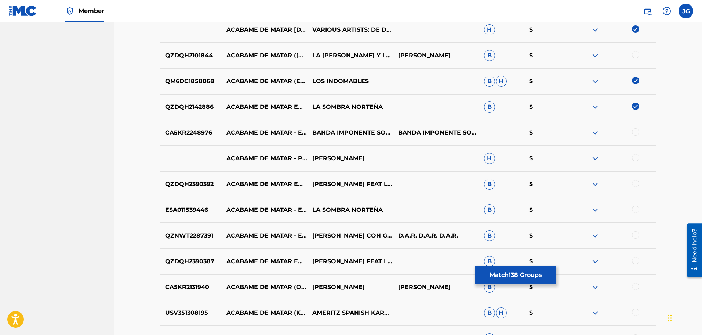
scroll to position [4812, 0]
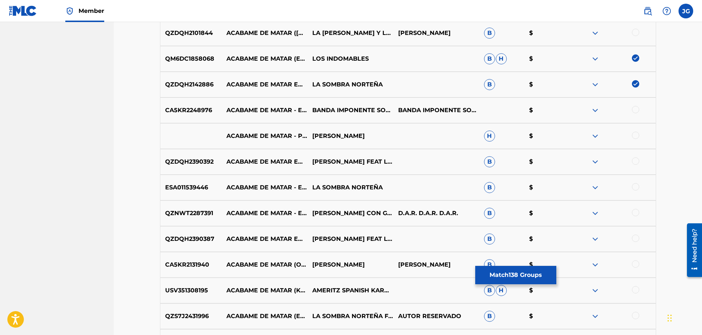
click at [638, 110] on div at bounding box center [635, 109] width 7 height 7
click at [638, 188] on div at bounding box center [635, 186] width 7 height 7
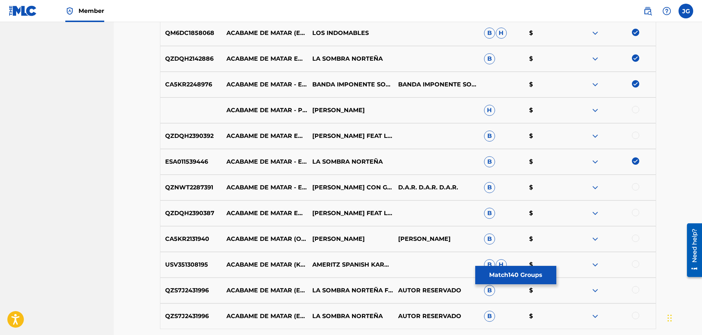
scroll to position [4849, 0]
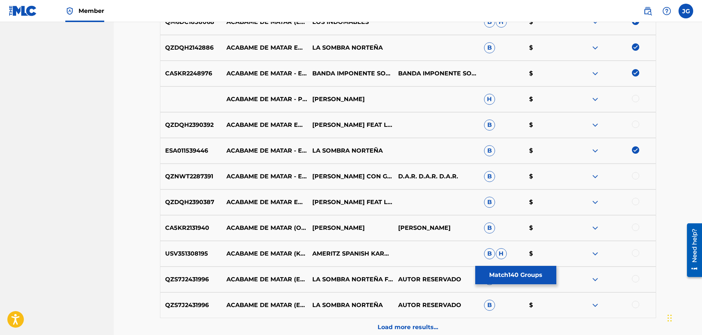
click at [637, 177] on div at bounding box center [635, 175] width 7 height 7
click at [636, 202] on div at bounding box center [635, 201] width 7 height 7
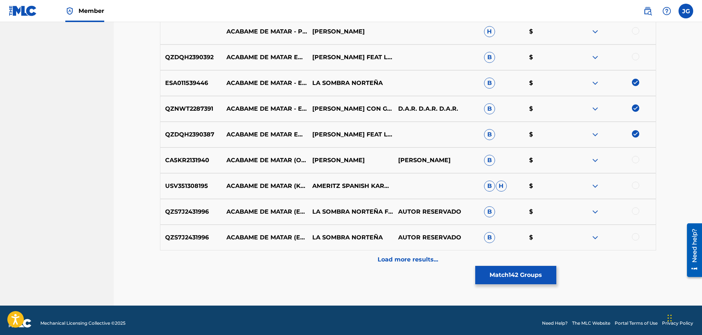
scroll to position [4923, 0]
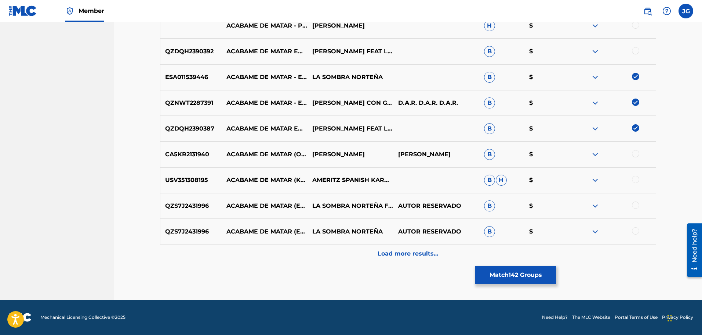
click at [635, 205] on div at bounding box center [635, 204] width 7 height 7
click at [635, 231] on div at bounding box center [635, 230] width 7 height 7
click at [405, 250] on p "Load more results..." at bounding box center [408, 253] width 61 height 9
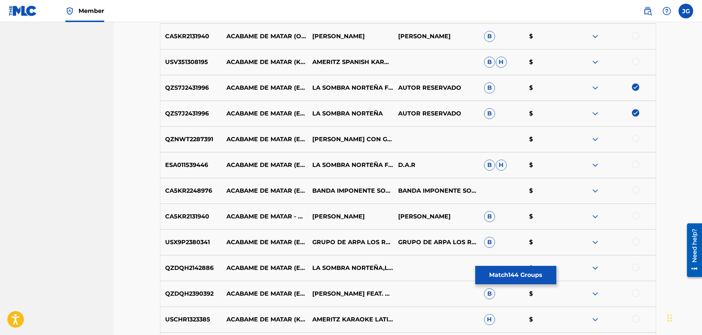
scroll to position [5070, 0]
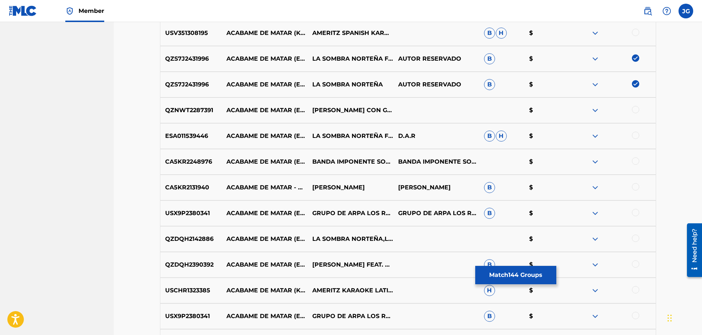
click at [639, 161] on div at bounding box center [635, 160] width 7 height 7
click at [635, 214] on div at bounding box center [635, 212] width 7 height 7
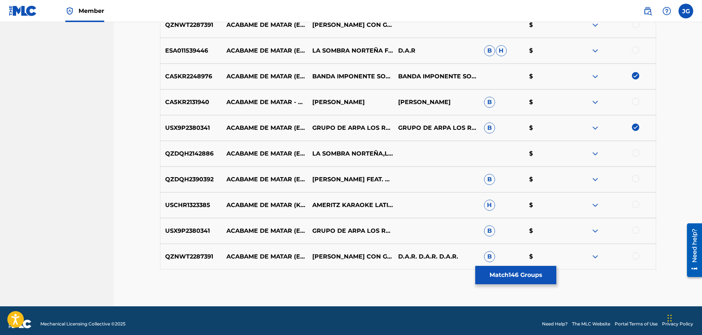
scroll to position [5161, 0]
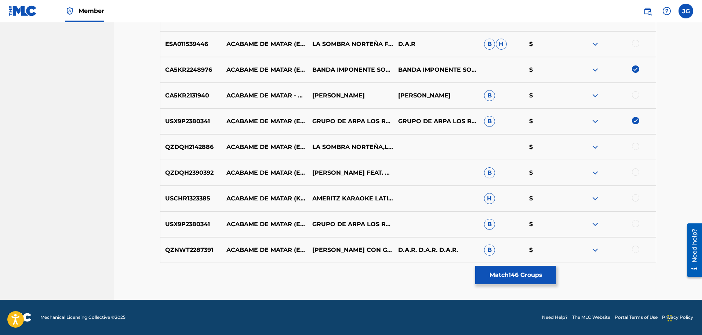
click at [636, 248] on div at bounding box center [635, 248] width 7 height 7
click at [636, 225] on div at bounding box center [635, 223] width 7 height 7
click at [635, 196] on div at bounding box center [635, 197] width 7 height 7
click at [637, 171] on div at bounding box center [635, 171] width 7 height 7
click at [639, 146] on div at bounding box center [635, 145] width 7 height 7
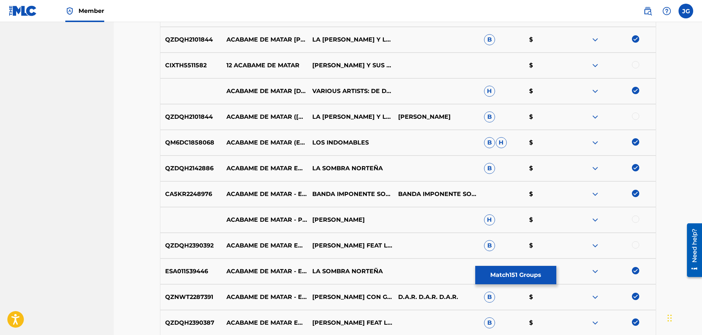
scroll to position [4721, 0]
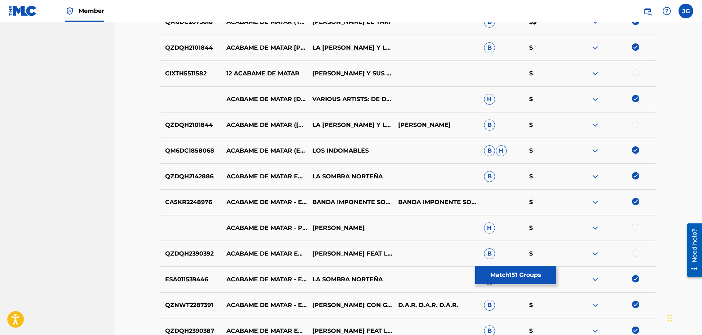
click at [637, 124] on div at bounding box center [635, 123] width 7 height 7
click at [636, 73] on div at bounding box center [635, 72] width 7 height 7
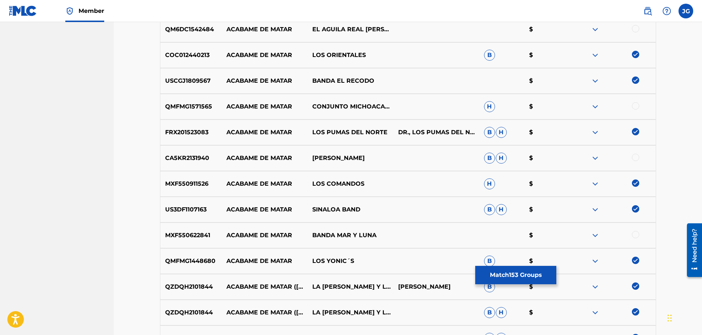
scroll to position [4317, 0]
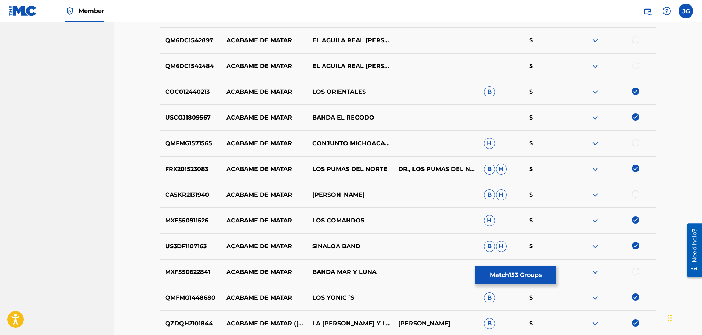
click at [639, 66] on div at bounding box center [635, 65] width 7 height 7
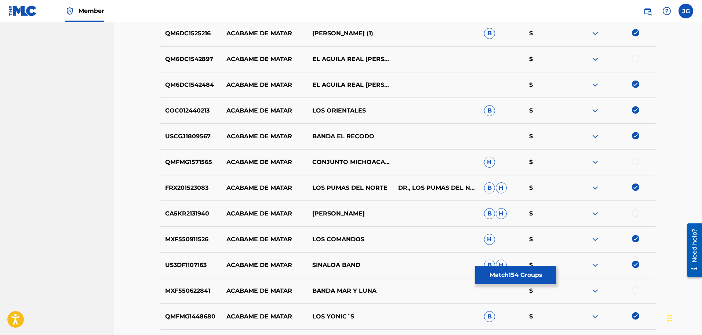
scroll to position [4280, 0]
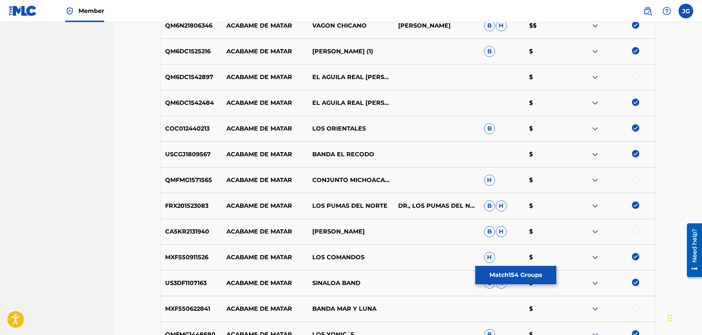
click at [634, 75] on div at bounding box center [635, 76] width 7 height 7
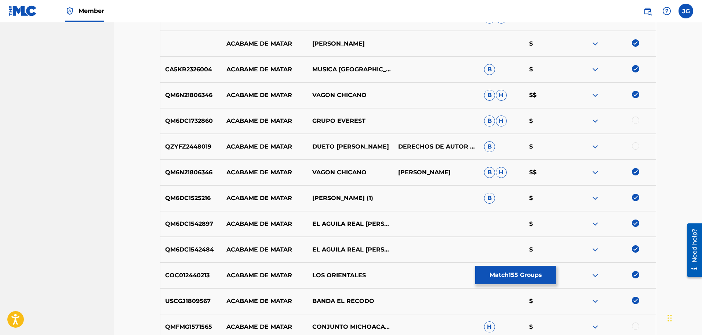
scroll to position [4133, 0]
click at [636, 148] on div at bounding box center [635, 145] width 7 height 7
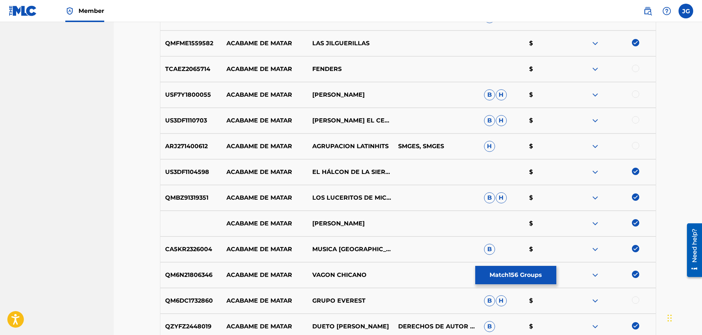
scroll to position [3949, 0]
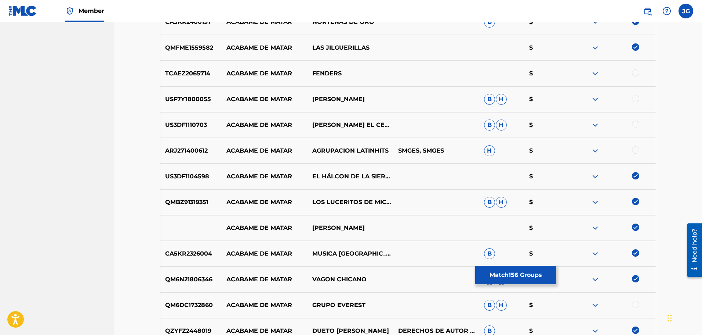
click at [636, 124] on div at bounding box center [635, 123] width 7 height 7
click at [639, 96] on div at bounding box center [613, 99] width 86 height 9
click at [635, 97] on div at bounding box center [635, 98] width 7 height 7
click at [638, 150] on div at bounding box center [635, 149] width 7 height 7
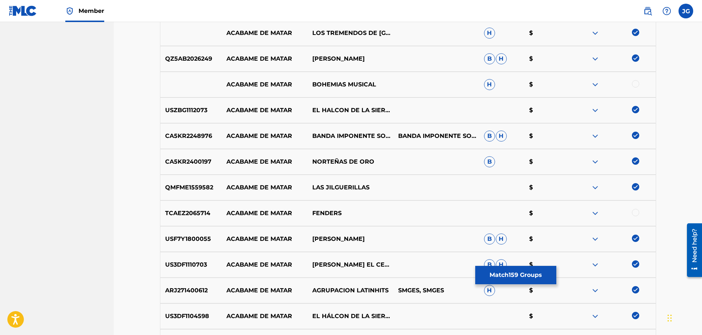
scroll to position [3766, 0]
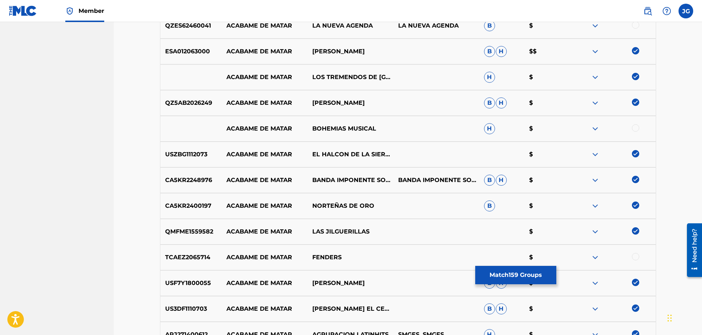
click at [636, 128] on div at bounding box center [635, 127] width 7 height 7
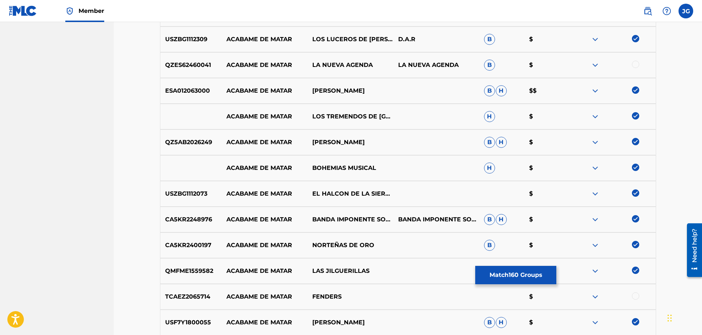
scroll to position [3656, 0]
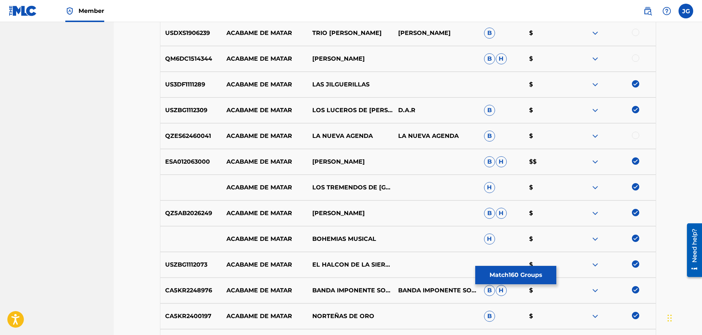
click at [635, 134] on div at bounding box center [635, 134] width 7 height 7
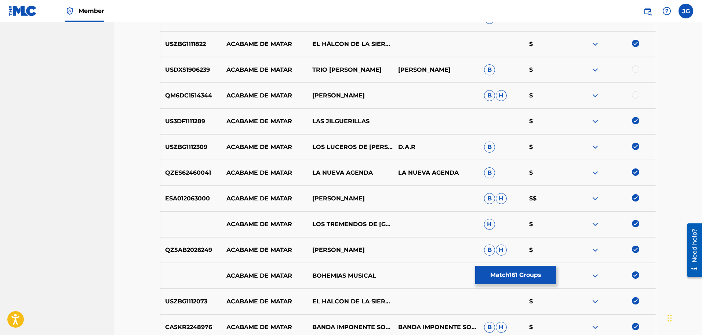
scroll to position [3582, 0]
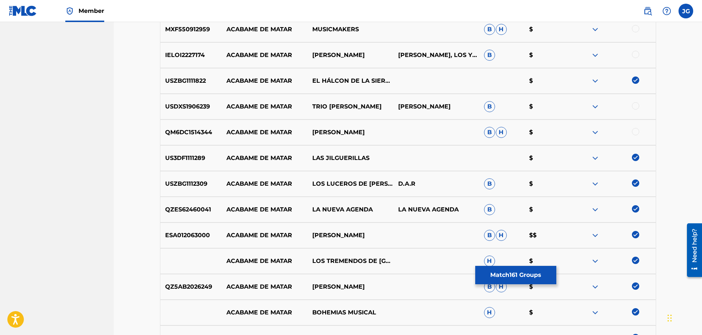
click at [636, 105] on div at bounding box center [635, 105] width 7 height 7
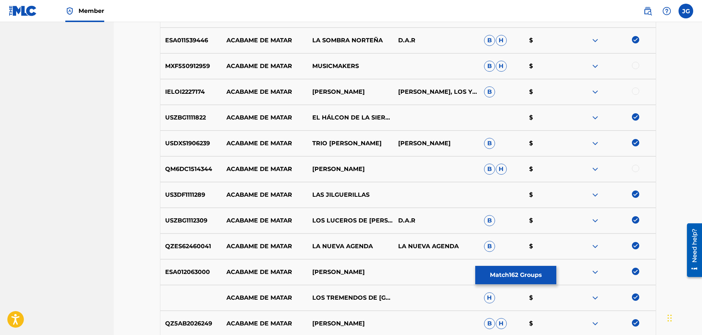
scroll to position [3509, 0]
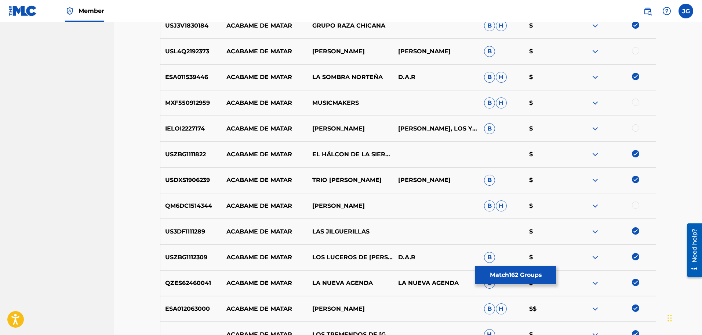
click at [636, 101] on div at bounding box center [635, 101] width 7 height 7
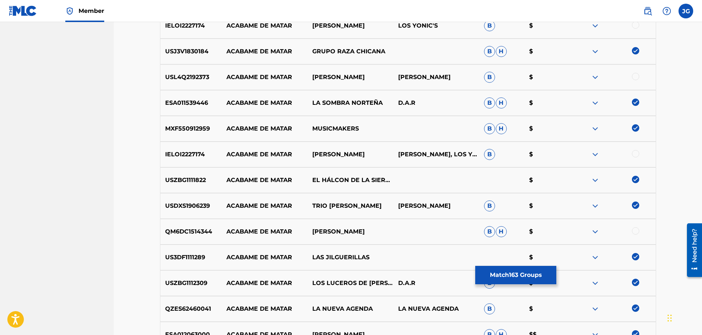
scroll to position [3472, 0]
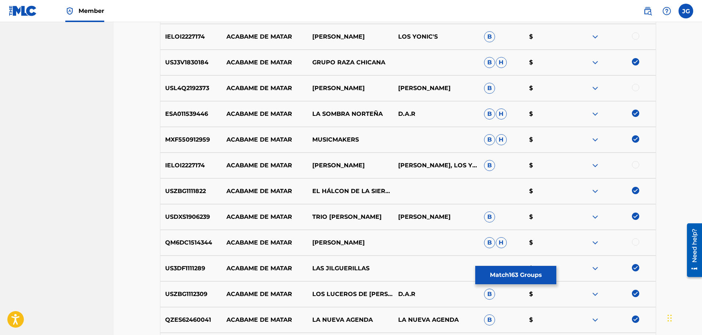
click at [636, 87] on div at bounding box center [635, 87] width 7 height 7
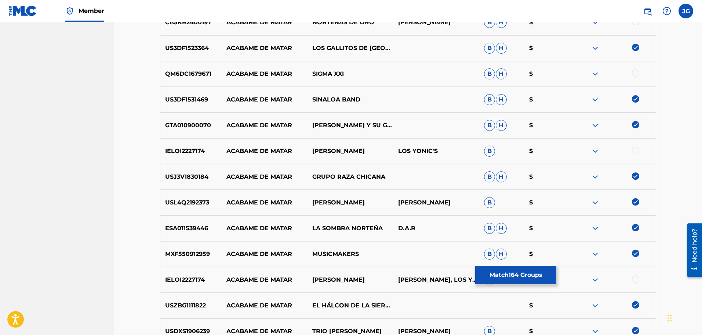
scroll to position [3325, 0]
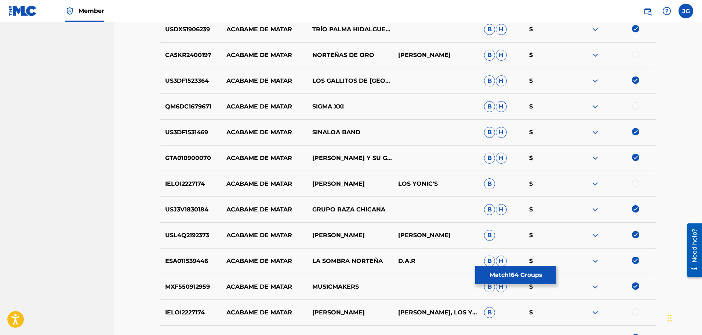
click at [635, 55] on div at bounding box center [635, 54] width 7 height 7
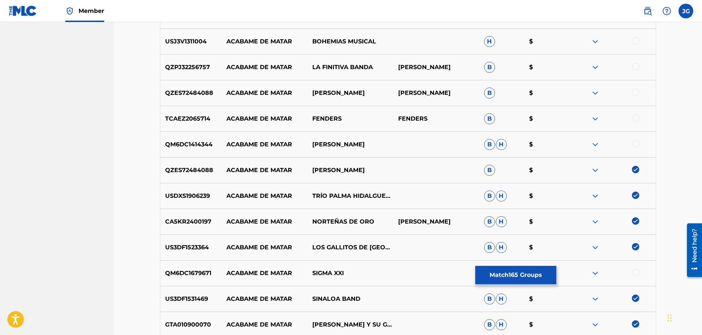
scroll to position [3142, 0]
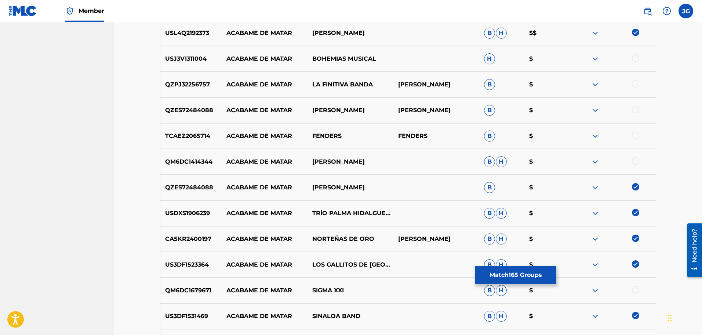
click at [637, 108] on div at bounding box center [635, 109] width 7 height 7
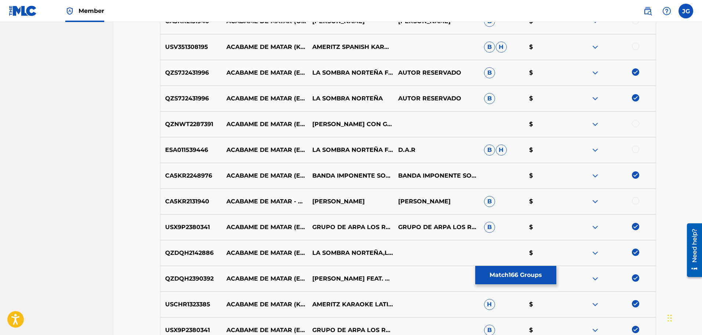
scroll to position [5014, 0]
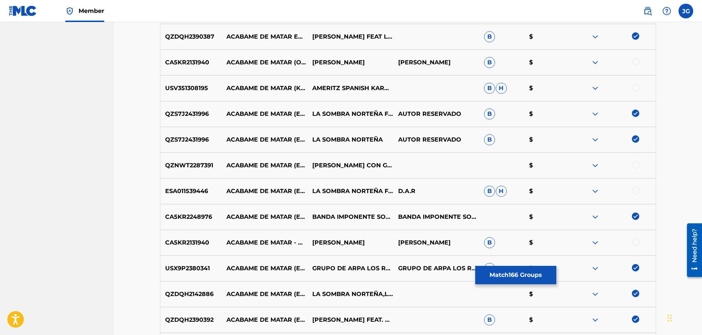
click at [638, 163] on div at bounding box center [635, 164] width 7 height 7
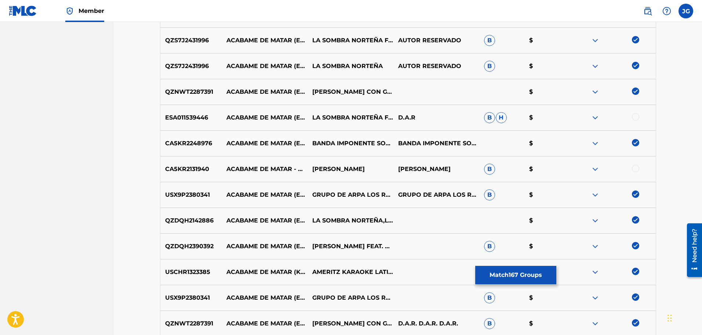
scroll to position [5161, 0]
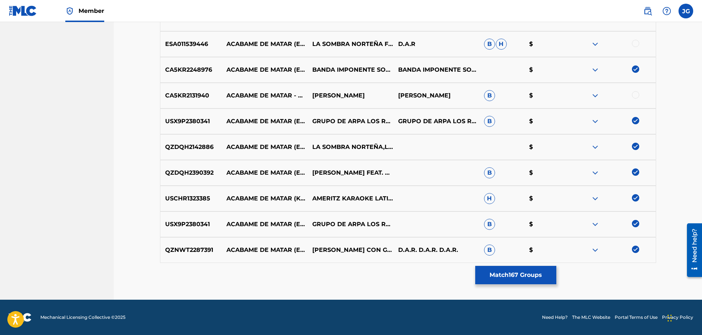
click at [523, 271] on button "Match 167 Groups" at bounding box center [516, 275] width 81 height 18
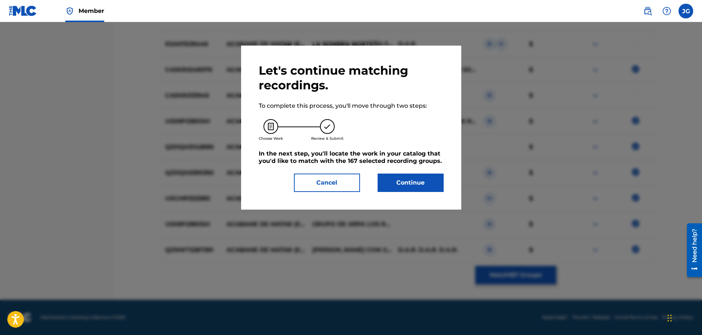
click at [398, 184] on button "Continue" at bounding box center [411, 182] width 66 height 18
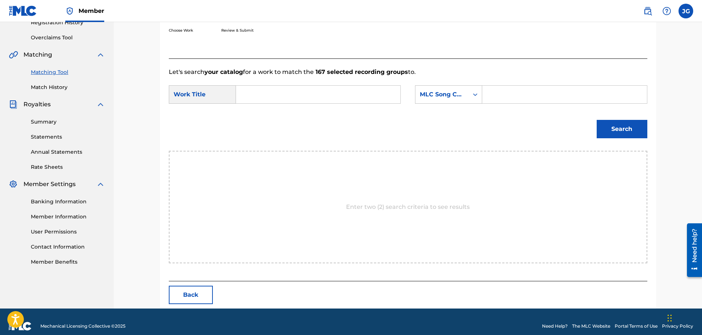
scroll to position [155, 0]
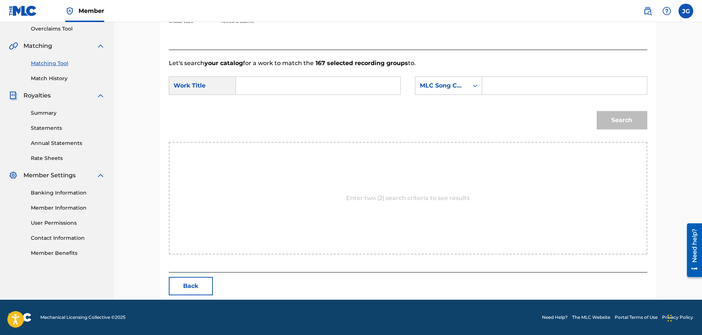
click at [266, 86] on input "Search Form" at bounding box center [318, 86] width 152 height 18
type input "acabame de matar"
click at [469, 86] on div "Search Form" at bounding box center [475, 85] width 13 height 13
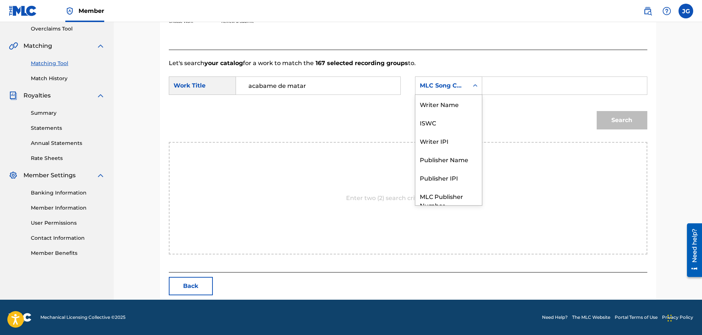
scroll to position [27, 0]
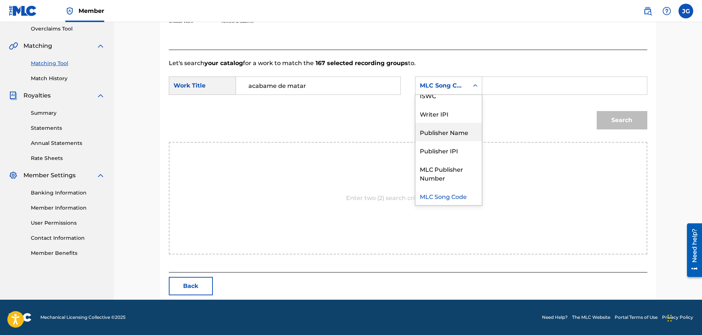
click at [447, 134] on div "Publisher Name" at bounding box center [449, 132] width 66 height 18
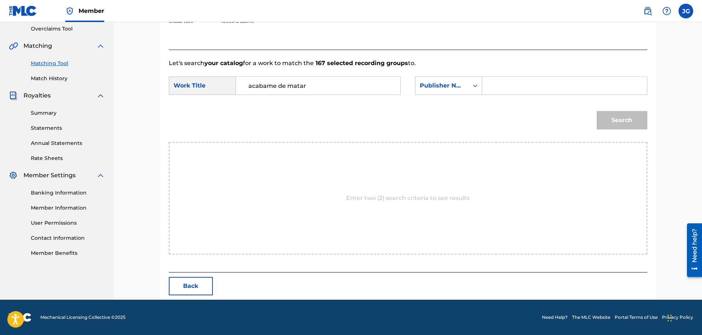
click at [501, 79] on input "Search Form" at bounding box center [565, 86] width 152 height 18
type input "san antonio music"
click at [636, 121] on button "Search" at bounding box center [622, 120] width 51 height 18
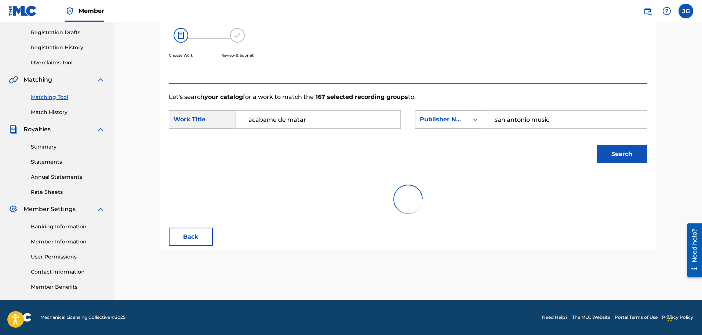
scroll to position [155, 0]
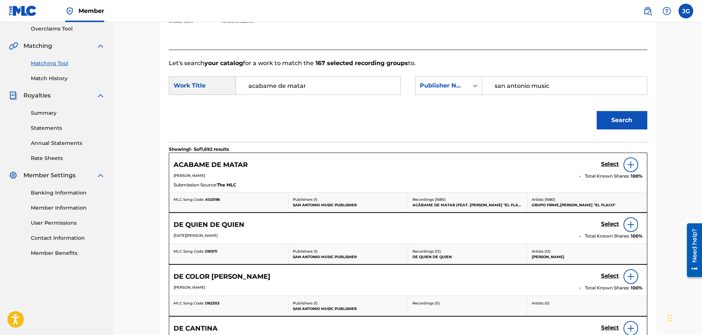
click at [611, 163] on h5 "Select" at bounding box center [611, 163] width 18 height 7
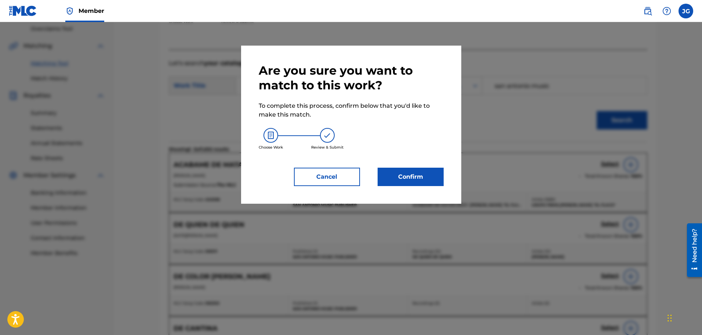
click at [428, 177] on button "Confirm" at bounding box center [411, 176] width 66 height 18
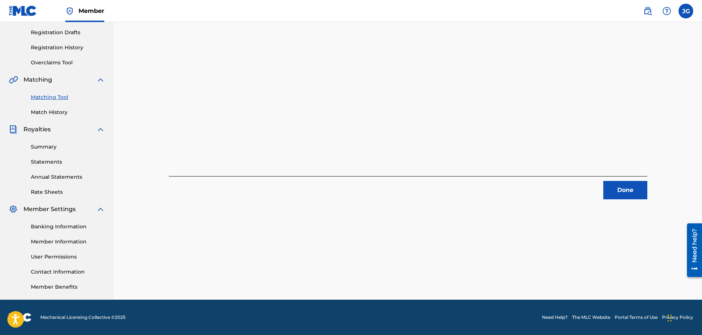
click at [619, 193] on button "Done" at bounding box center [626, 190] width 44 height 18
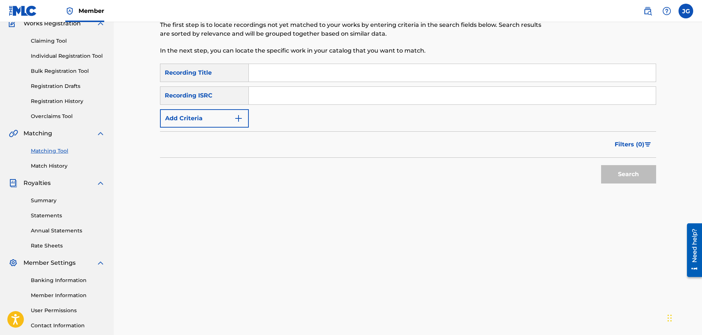
scroll to position [0, 0]
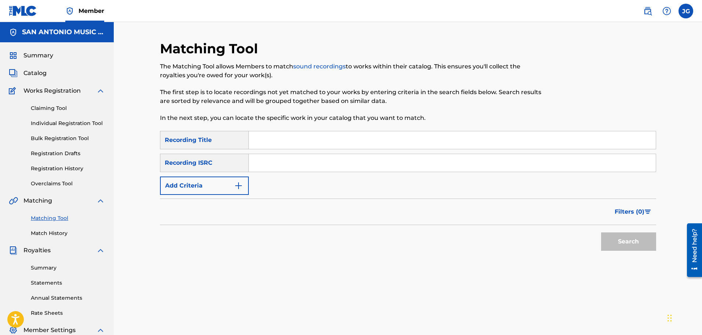
click at [56, 235] on link "Match History" at bounding box center [68, 233] width 74 height 8
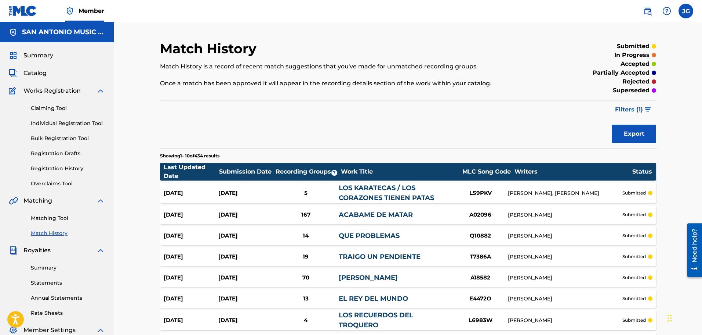
click at [35, 72] on span "Catalog" at bounding box center [35, 73] width 23 height 9
